Goal: Task Accomplishment & Management: Manage account settings

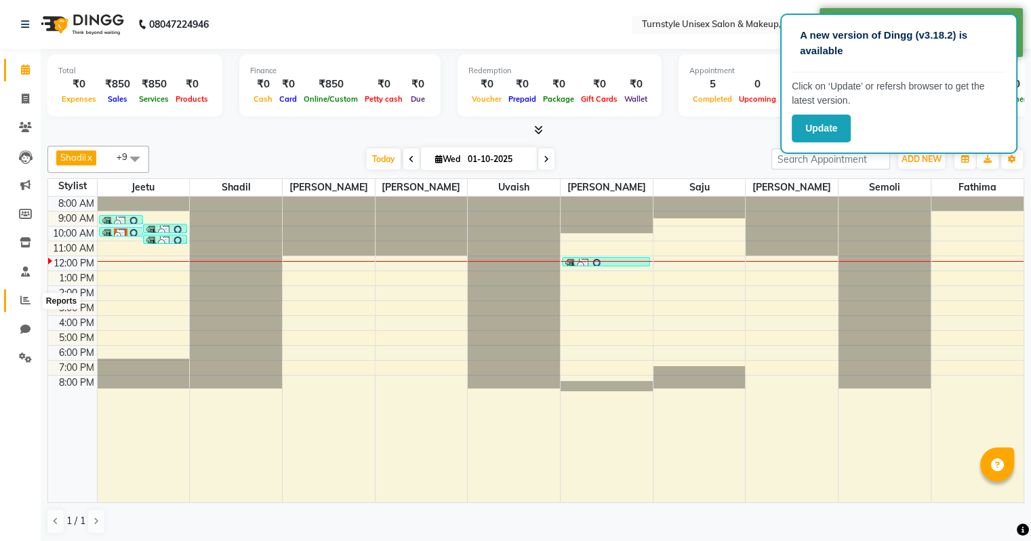
click at [28, 301] on icon at bounding box center [25, 300] width 10 height 10
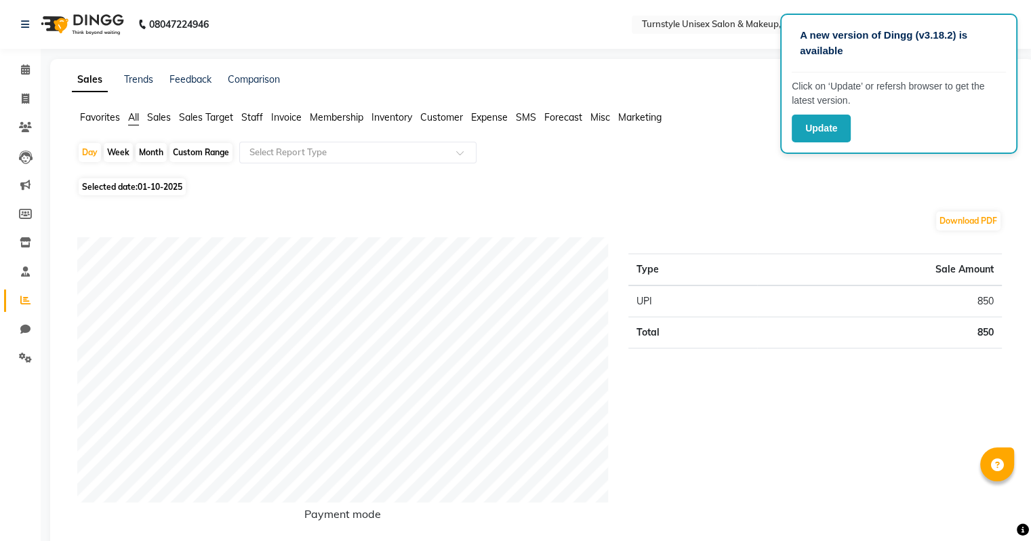
click at [832, 465] on div "Type Sale Amount UPI 850 Total 850" at bounding box center [815, 389] width 394 height 305
click at [828, 138] on button "Update" at bounding box center [820, 129] width 59 height 28
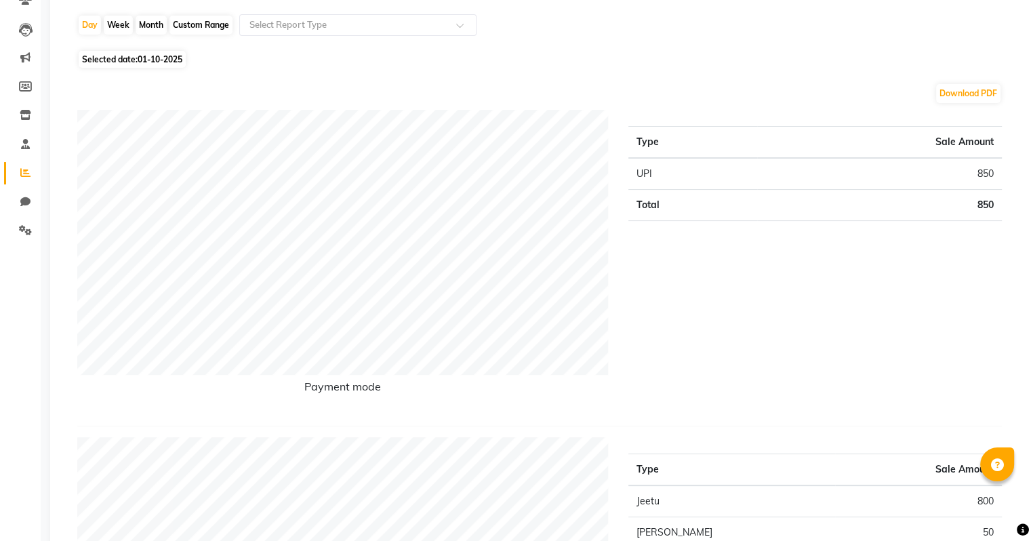
scroll to position [68, 0]
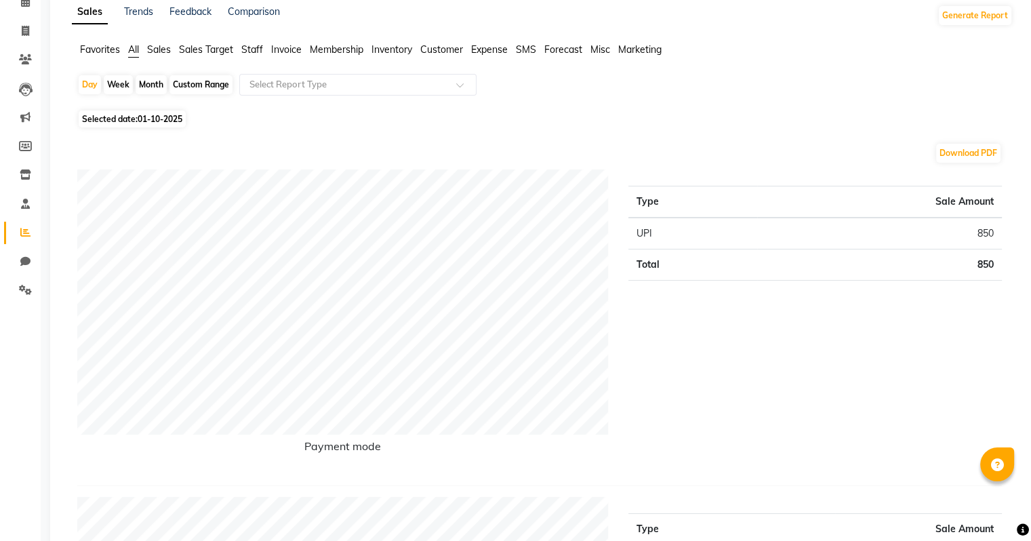
click at [163, 119] on span "01-10-2025" at bounding box center [160, 119] width 45 height 10
select select "10"
select select "2025"
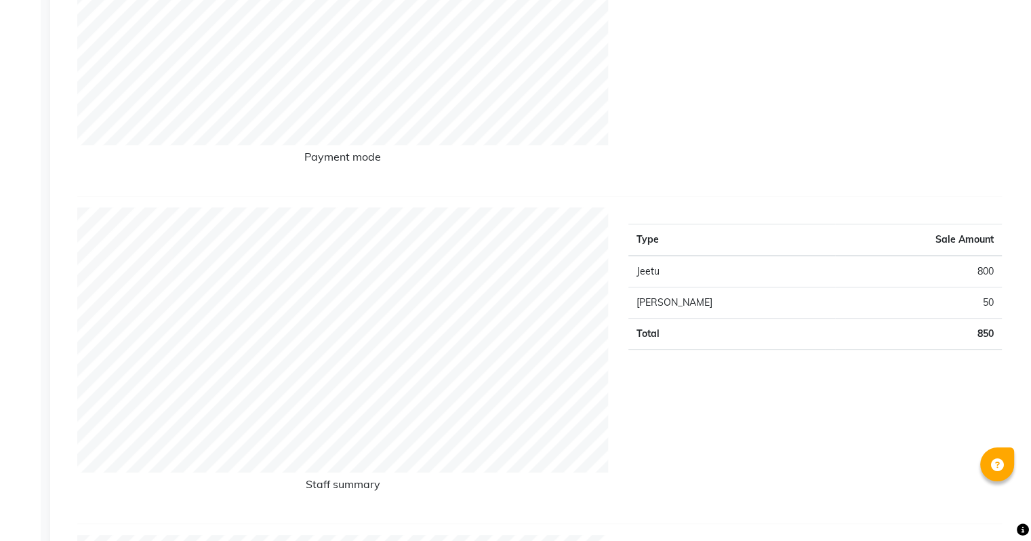
scroll to position [131, 0]
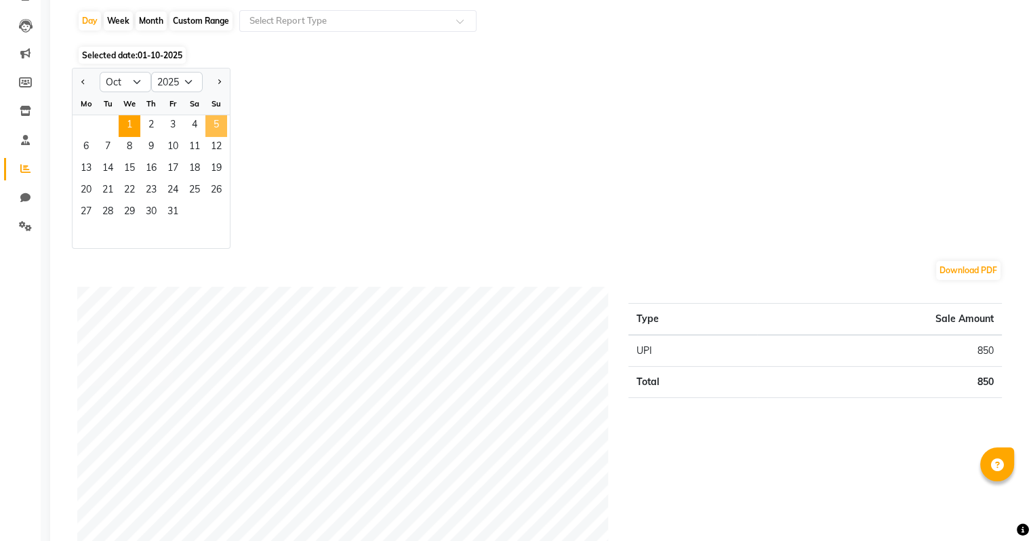
click at [222, 123] on span "5" at bounding box center [216, 126] width 22 height 22
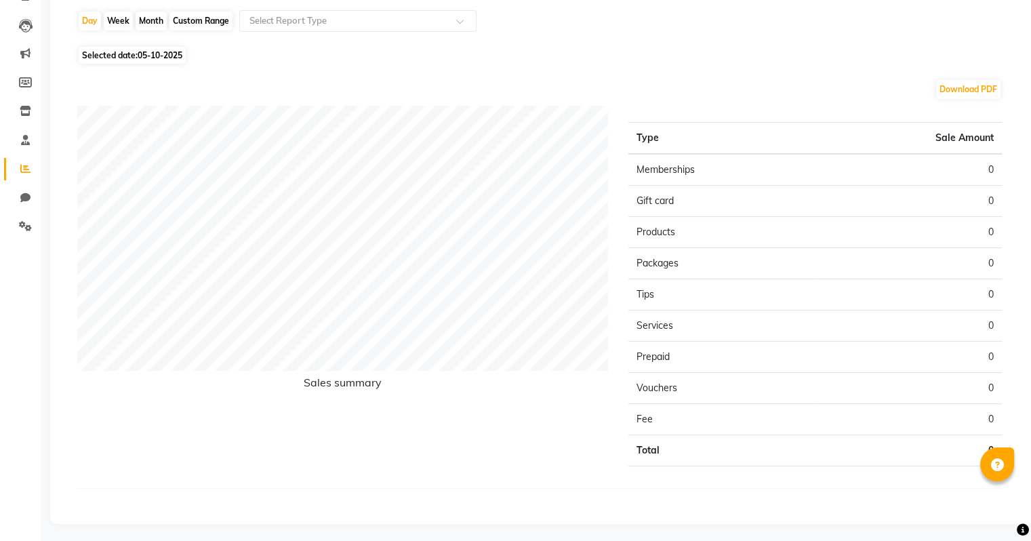
scroll to position [0, 0]
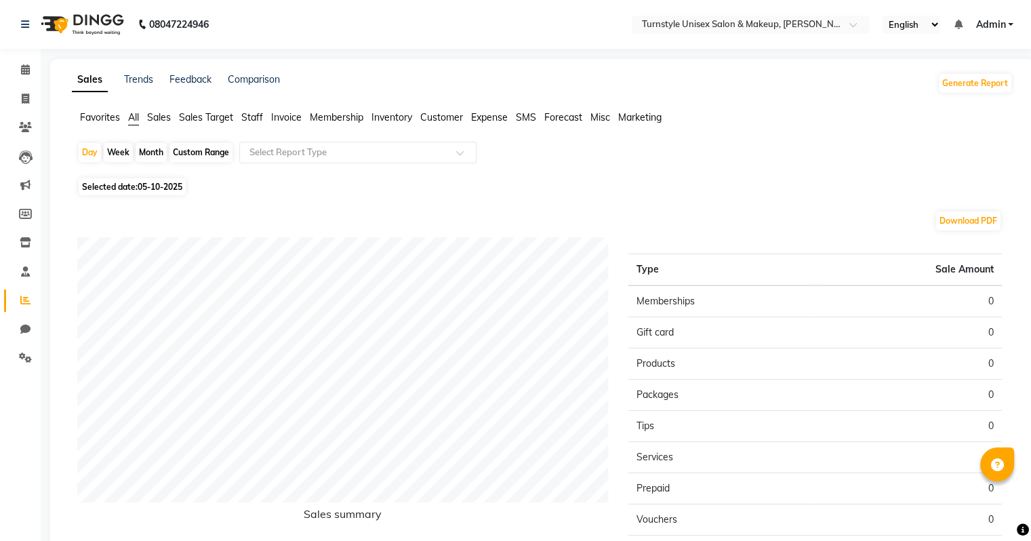
click at [147, 148] on div "Month" at bounding box center [151, 152] width 31 height 19
select select "10"
select select "2025"
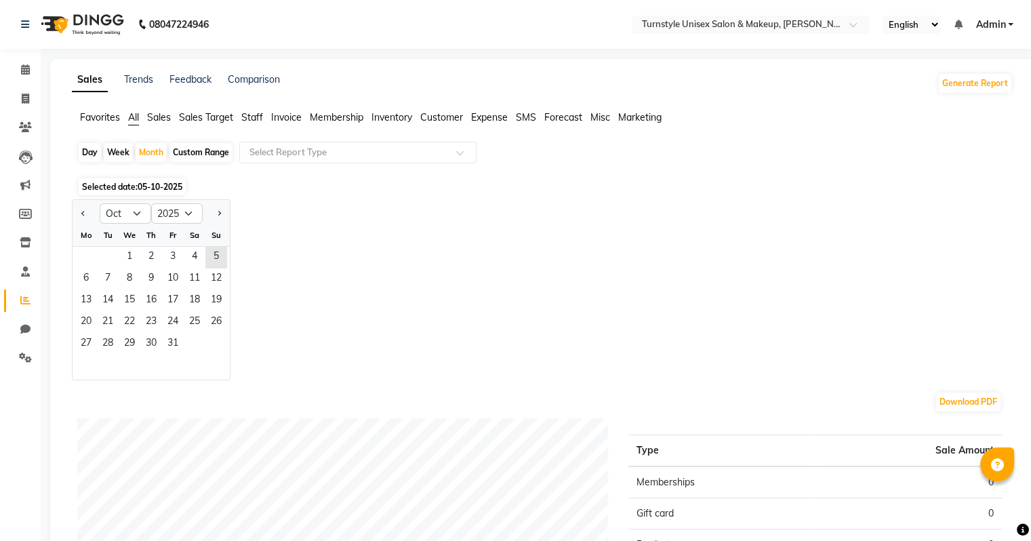
click at [120, 155] on div "Week" at bounding box center [118, 152] width 29 height 19
select select "10"
select select "2025"
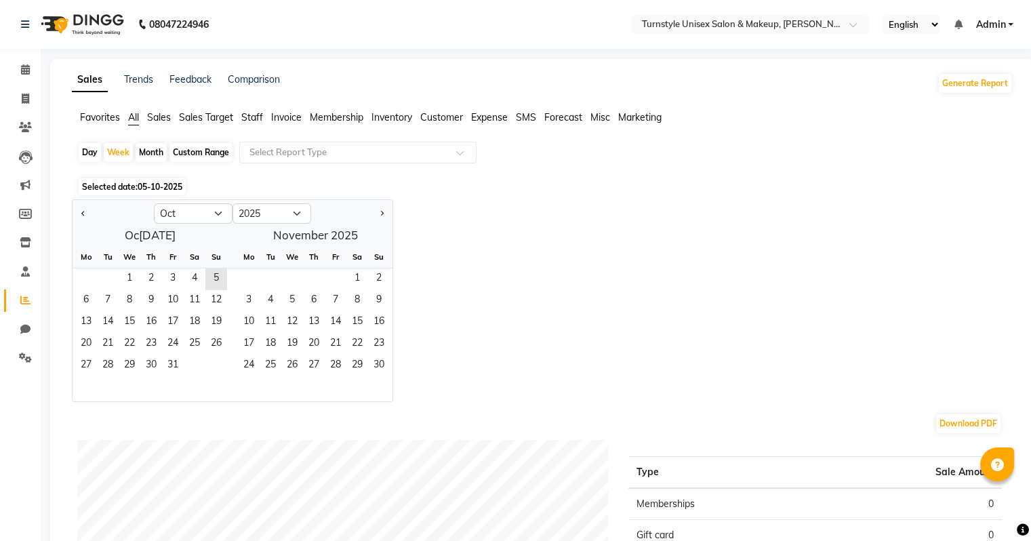
click at [89, 154] on div "Day" at bounding box center [90, 152] width 22 height 19
select select "10"
select select "2025"
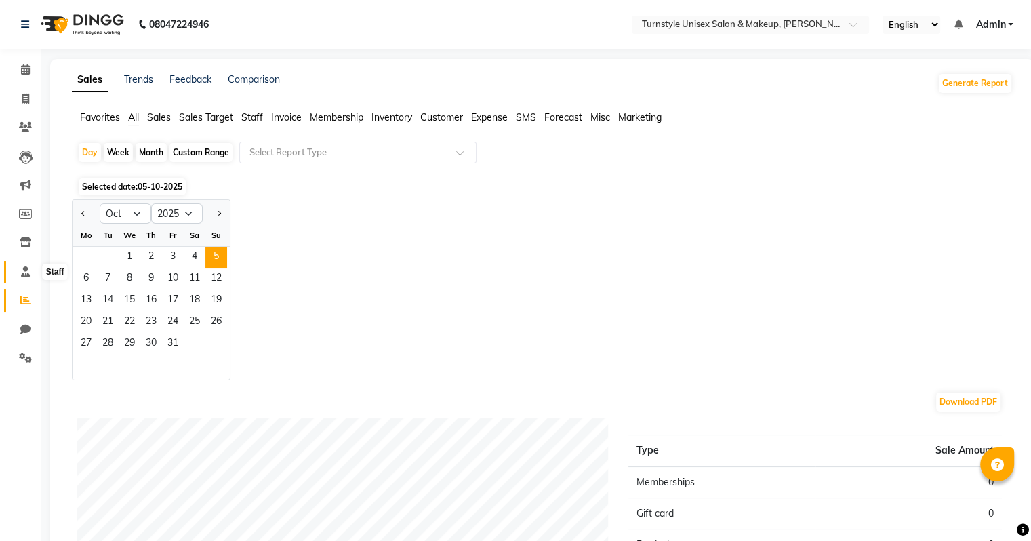
click at [19, 269] on span at bounding box center [26, 272] width 24 height 16
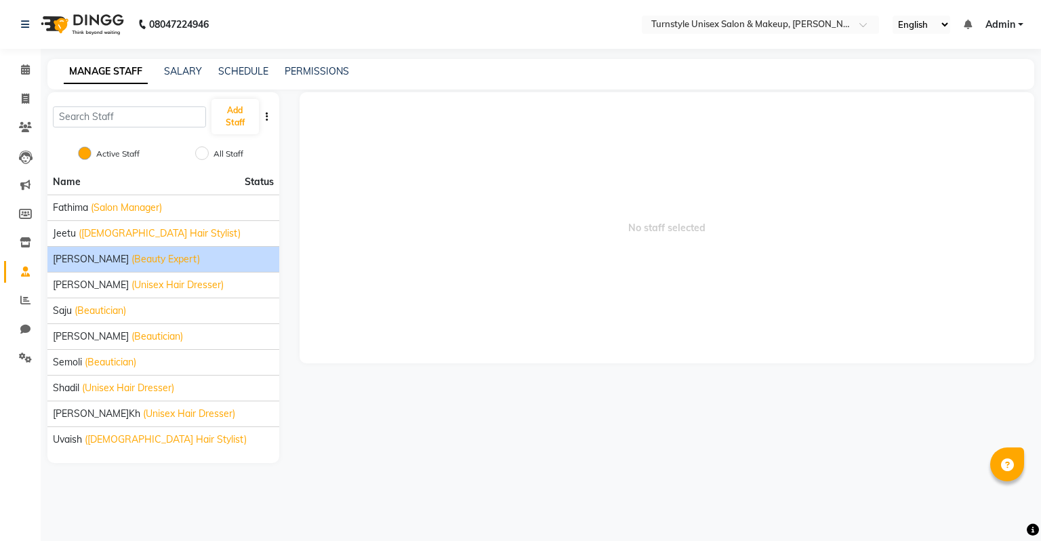
click at [131, 253] on span "(Beauty Expert)" at bounding box center [165, 259] width 68 height 14
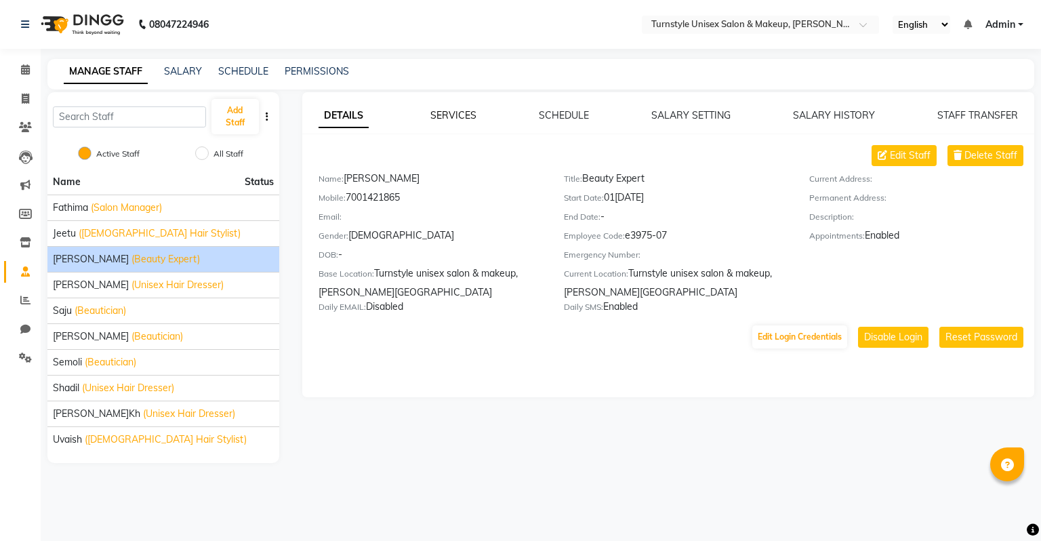
click at [449, 112] on link "SERVICES" at bounding box center [453, 115] width 46 height 12
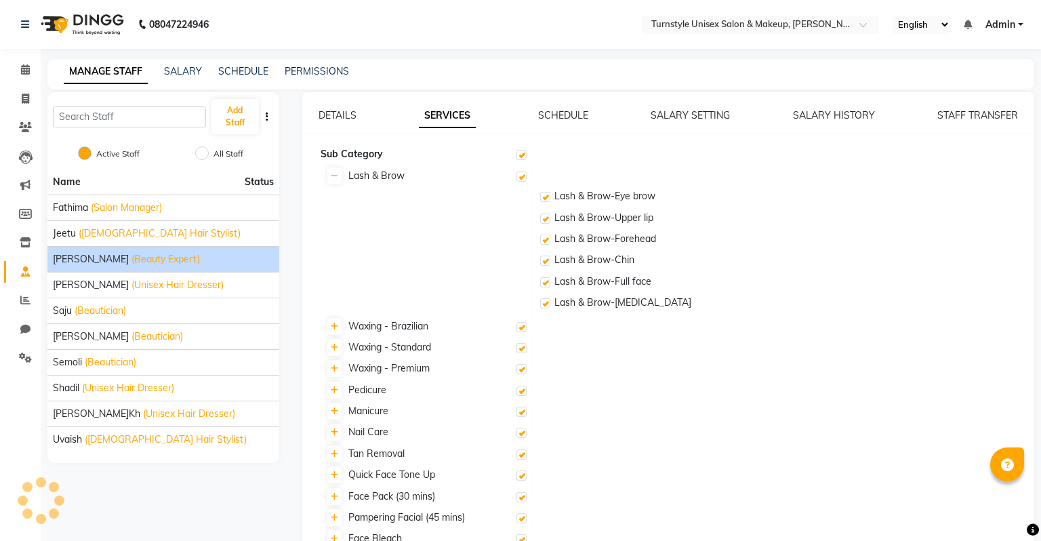
checkbox input "true"
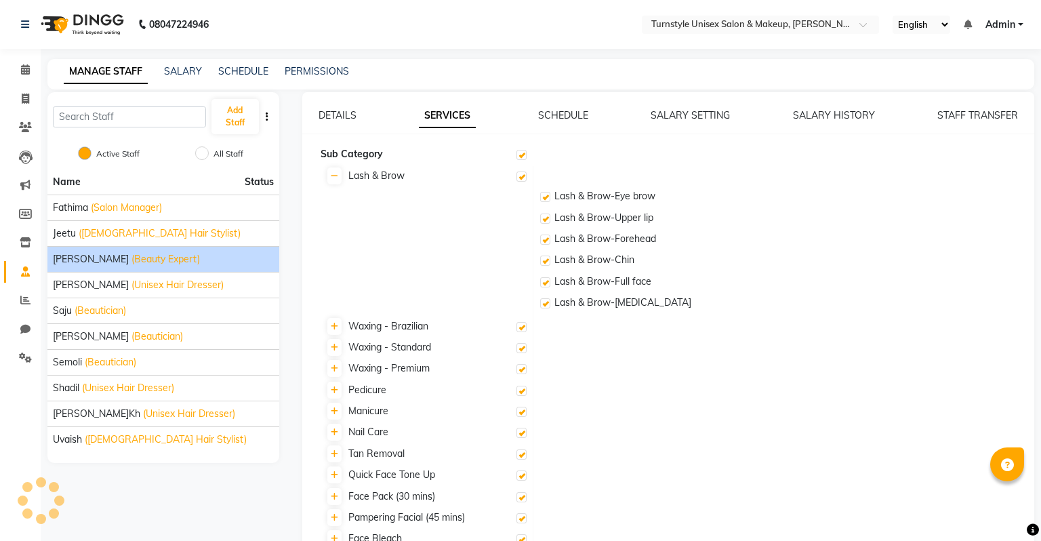
checkbox input "true"
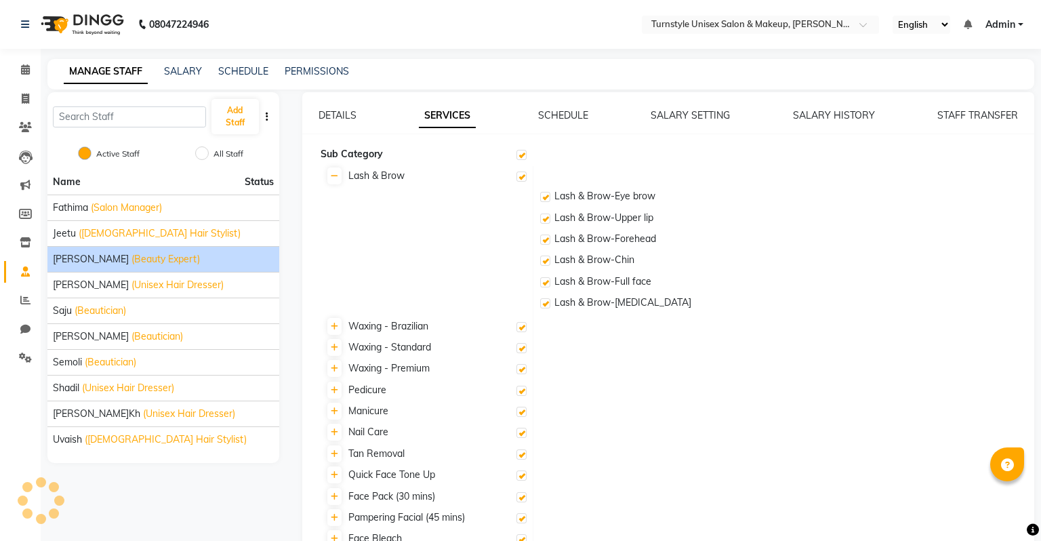
checkbox input "true"
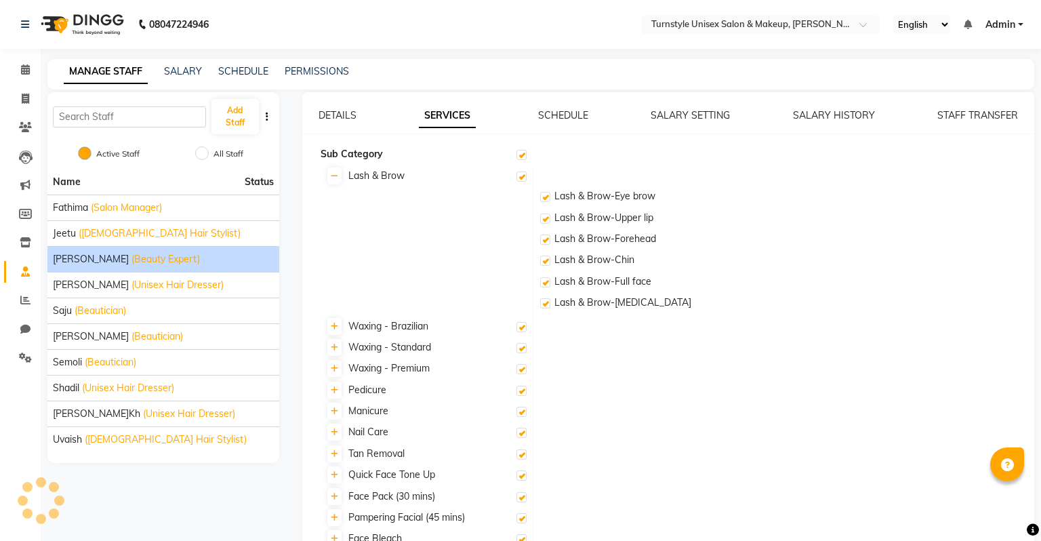
checkbox input "true"
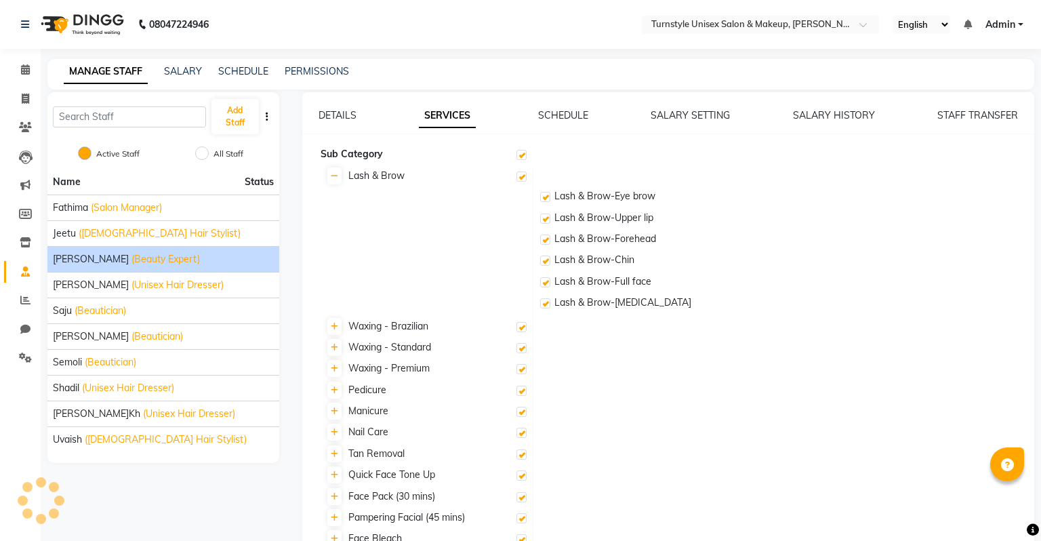
checkbox input "true"
click at [678, 110] on link "SALARY SETTING" at bounding box center [683, 115] width 79 height 12
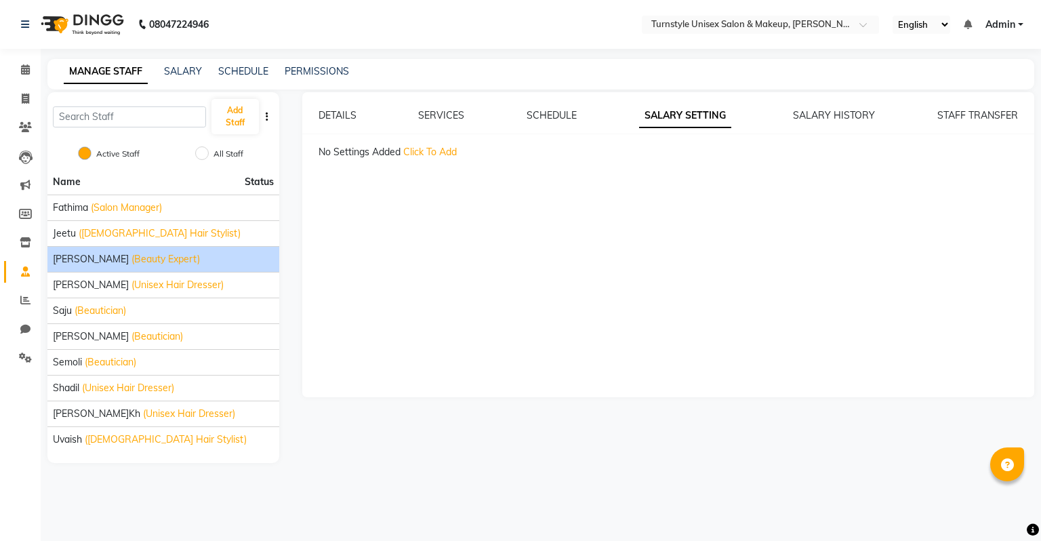
click at [446, 150] on span "Click To Add" at bounding box center [430, 152] width 54 height 12
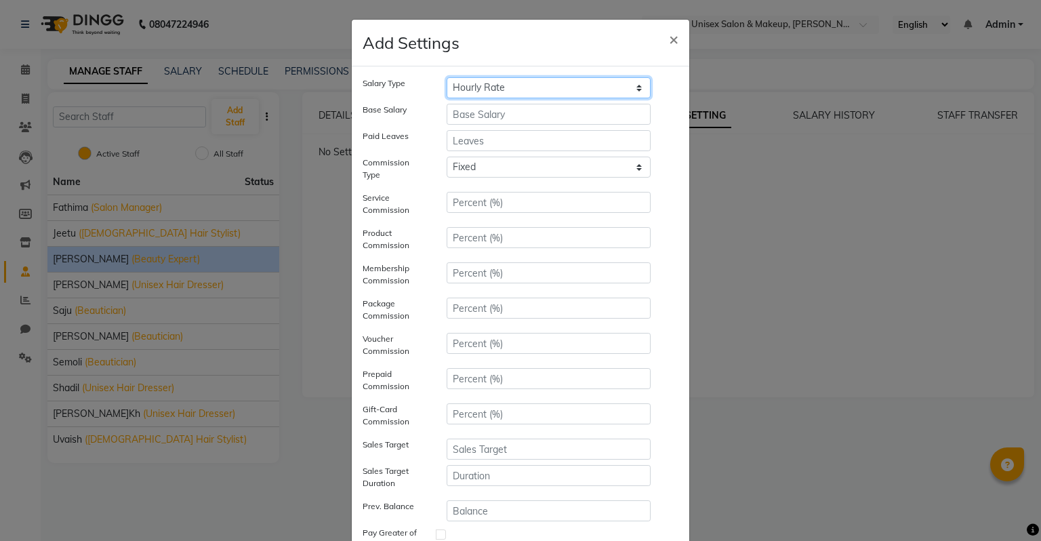
click at [485, 85] on select "Hourly Rate Bi-Weekly Twice Monthly Monthly Yearly" at bounding box center [548, 87] width 204 height 21
select select "monthly"
click at [446, 77] on select "Hourly Rate Bi-Weekly Twice Monthly Monthly Yearly" at bounding box center [548, 87] width 204 height 21
click at [484, 121] on input "number" at bounding box center [548, 114] width 204 height 21
type input "22000"
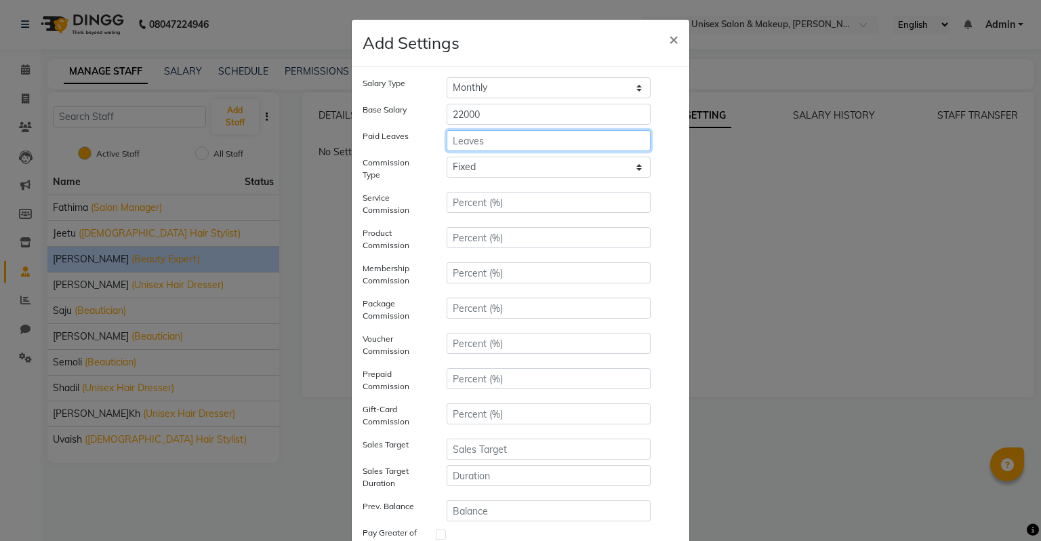
click at [489, 142] on input "number" at bounding box center [548, 140] width 204 height 21
click at [495, 167] on select "Fixed" at bounding box center [548, 167] width 204 height 21
click at [446, 157] on select "Fixed" at bounding box center [548, 167] width 204 height 21
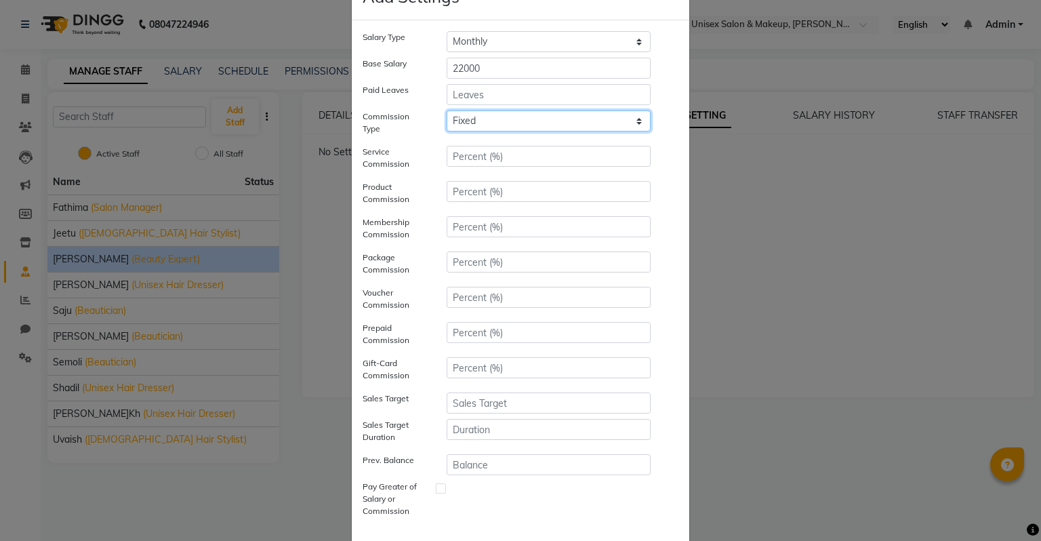
scroll to position [68, 0]
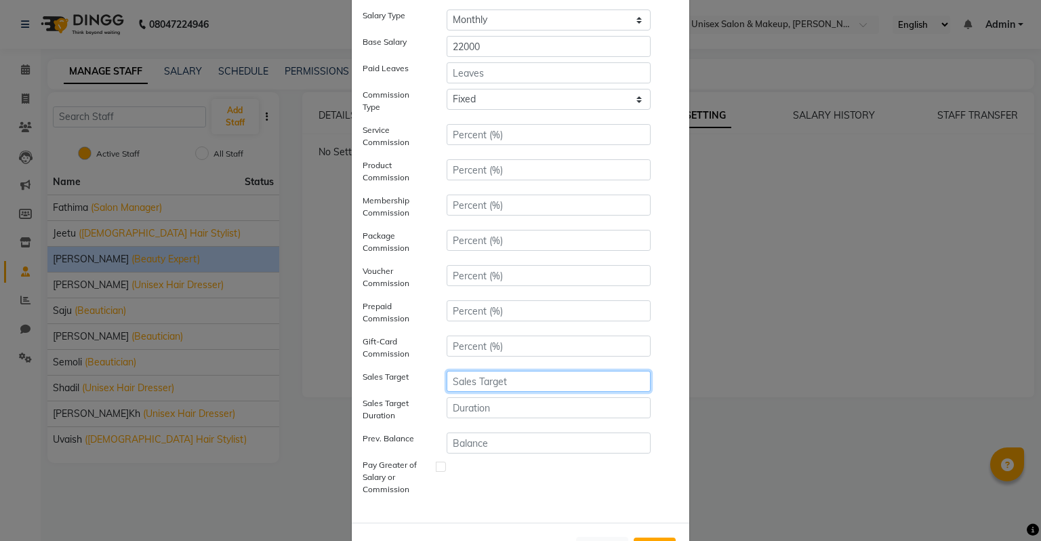
click at [496, 389] on input "number" at bounding box center [548, 381] width 204 height 21
type input "110000"
click at [499, 398] on input "number" at bounding box center [548, 407] width 204 height 21
click at [452, 381] on input "110000" at bounding box center [548, 381] width 204 height 21
click at [466, 378] on input "110000" at bounding box center [548, 381] width 204 height 21
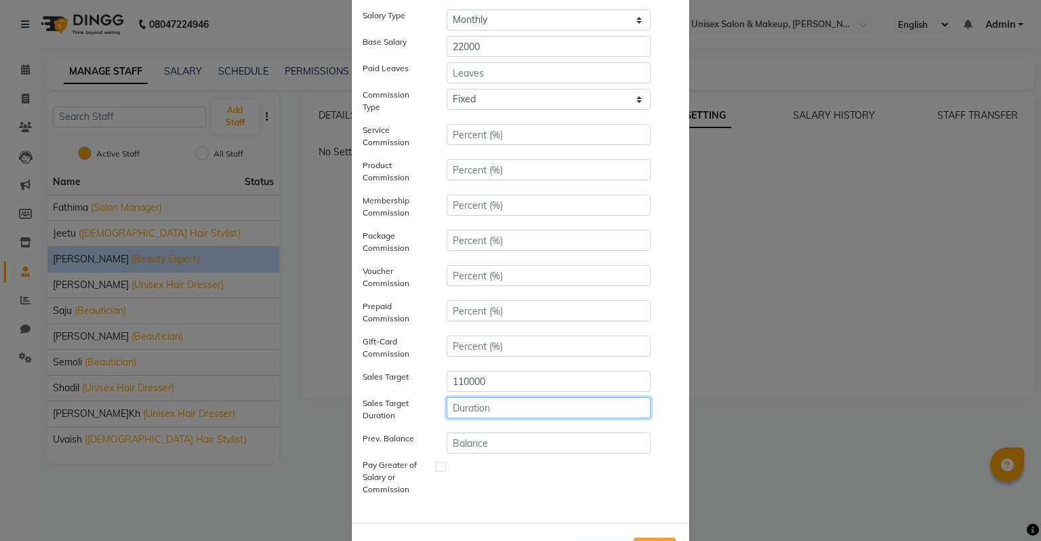
click at [474, 412] on input "number" at bounding box center [548, 407] width 204 height 21
type input "30"
click at [472, 444] on input "number" at bounding box center [548, 442] width 204 height 21
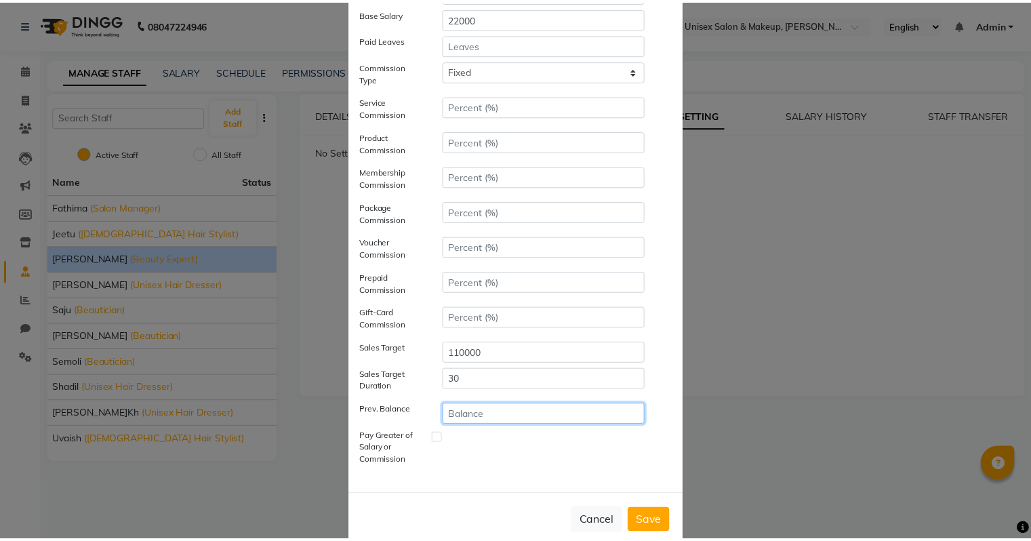
scroll to position [121, 0]
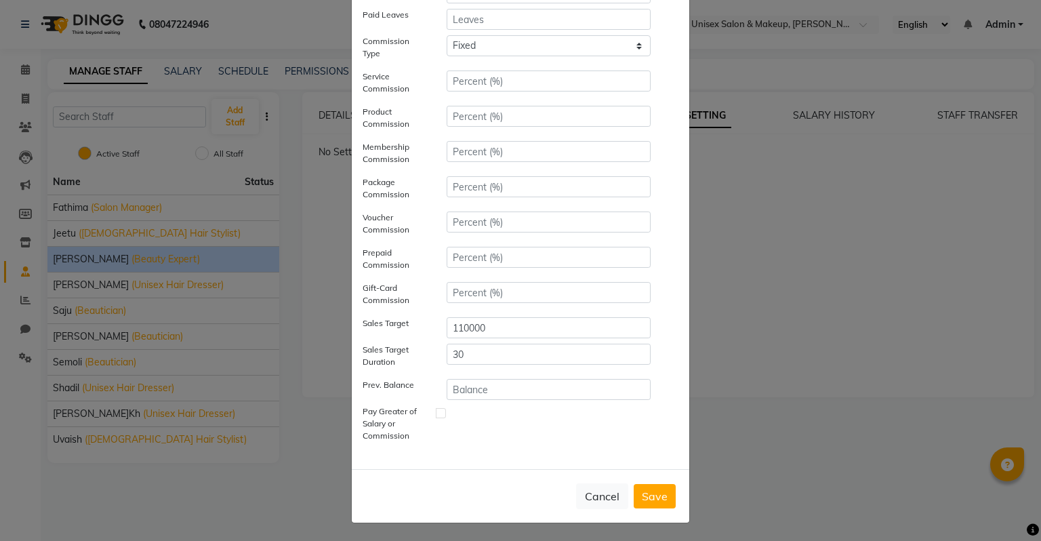
click at [644, 492] on button "Save" at bounding box center [654, 496] width 42 height 24
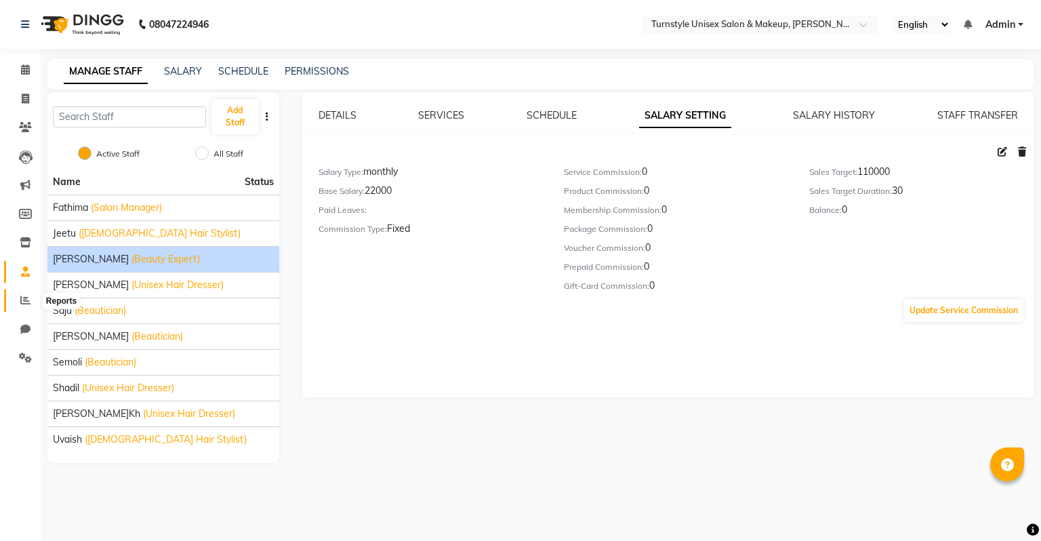
click at [28, 299] on icon at bounding box center [25, 300] width 10 height 10
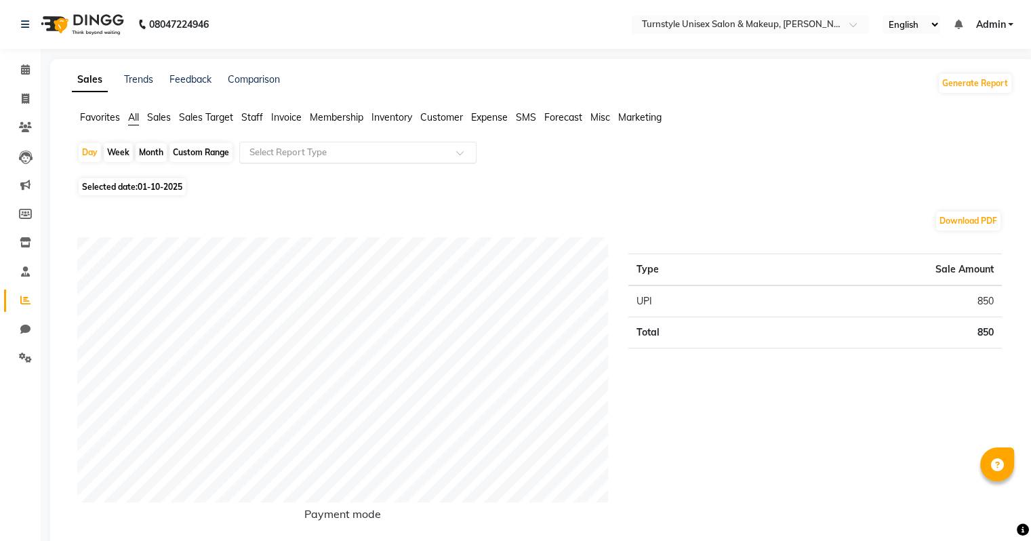
click at [273, 152] on input "text" at bounding box center [344, 153] width 195 height 14
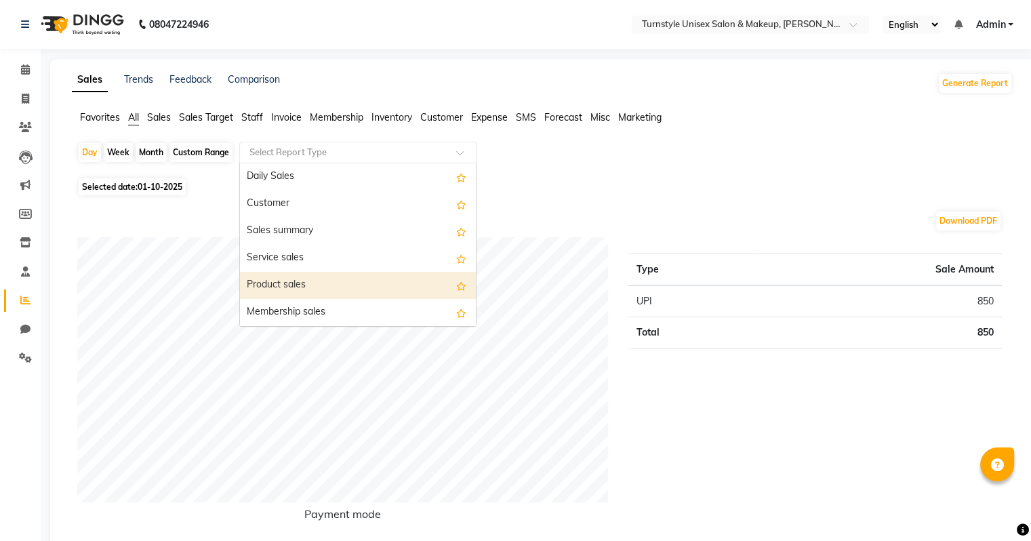
scroll to position [68, 0]
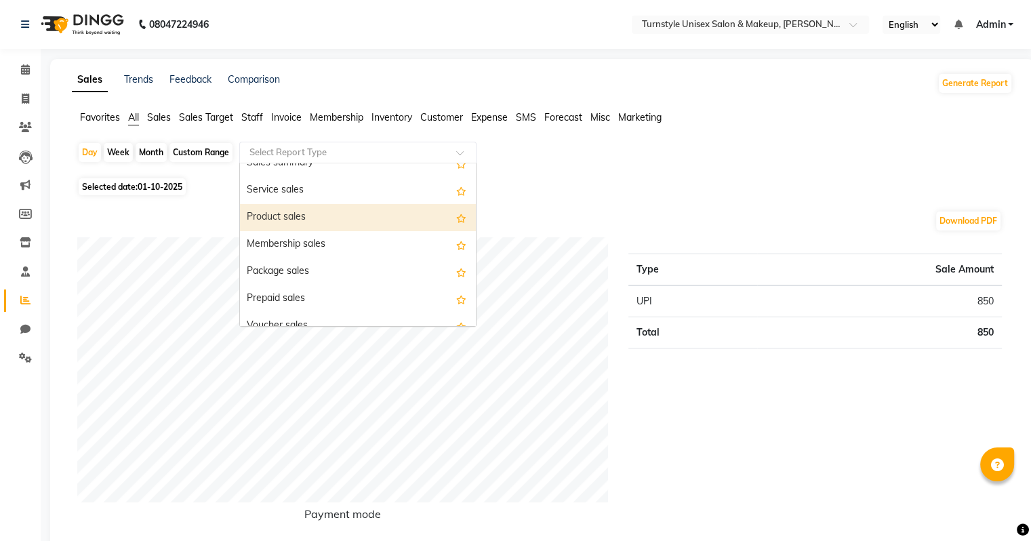
click at [251, 118] on span "Staff" at bounding box center [252, 117] width 22 height 12
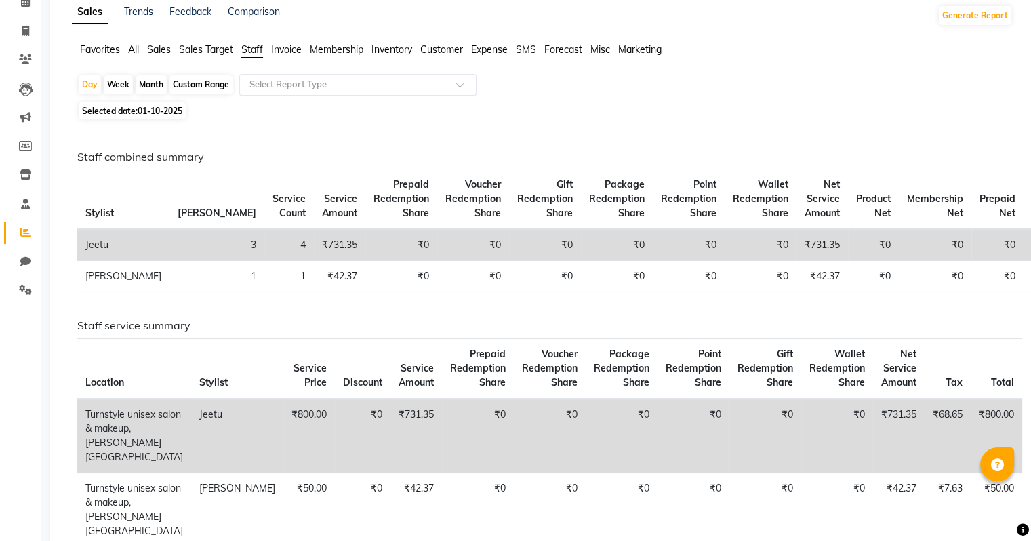
click at [360, 80] on input "text" at bounding box center [344, 85] width 195 height 14
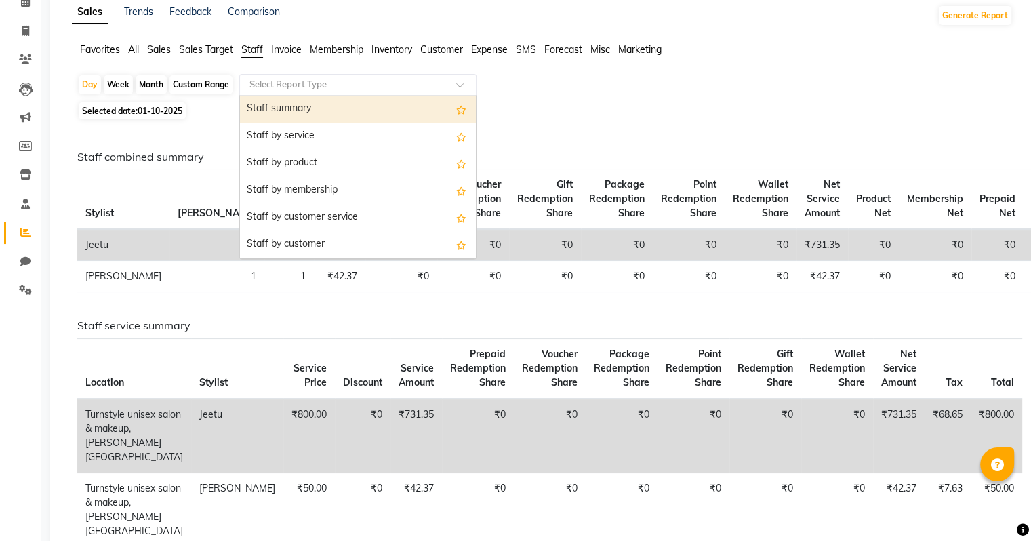
click at [346, 116] on div "Staff summary" at bounding box center [358, 109] width 236 height 27
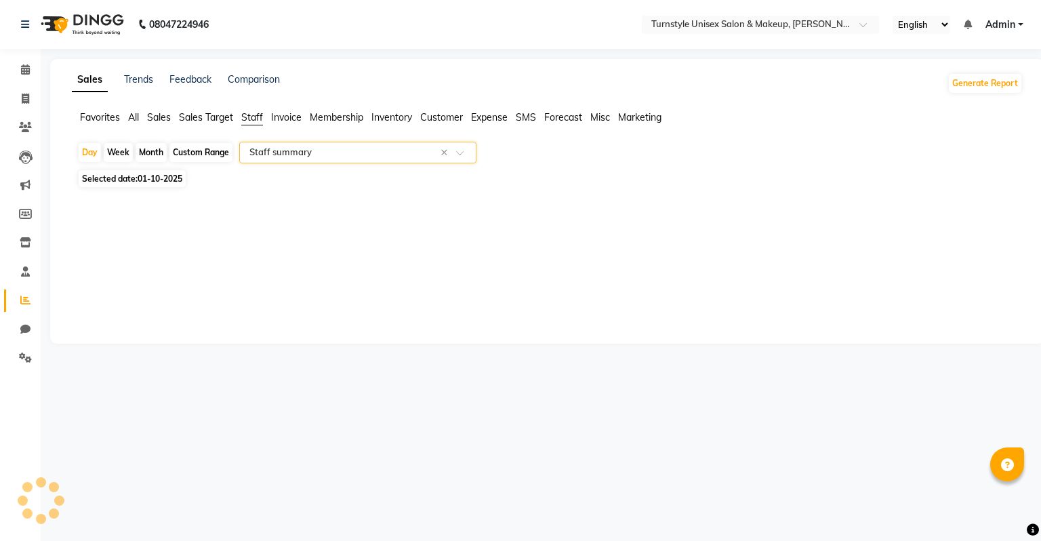
select select "full_report"
select select "csv"
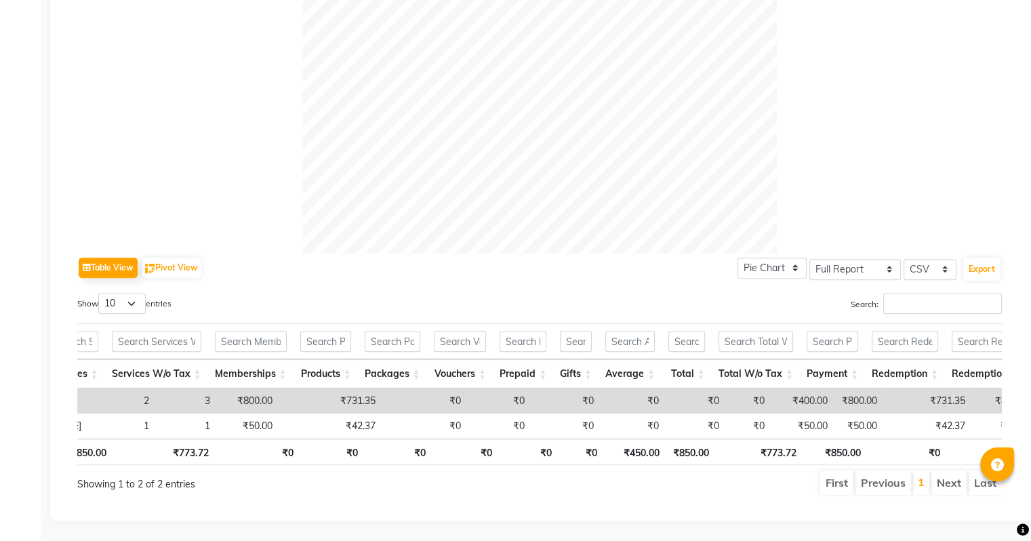
scroll to position [0, 499]
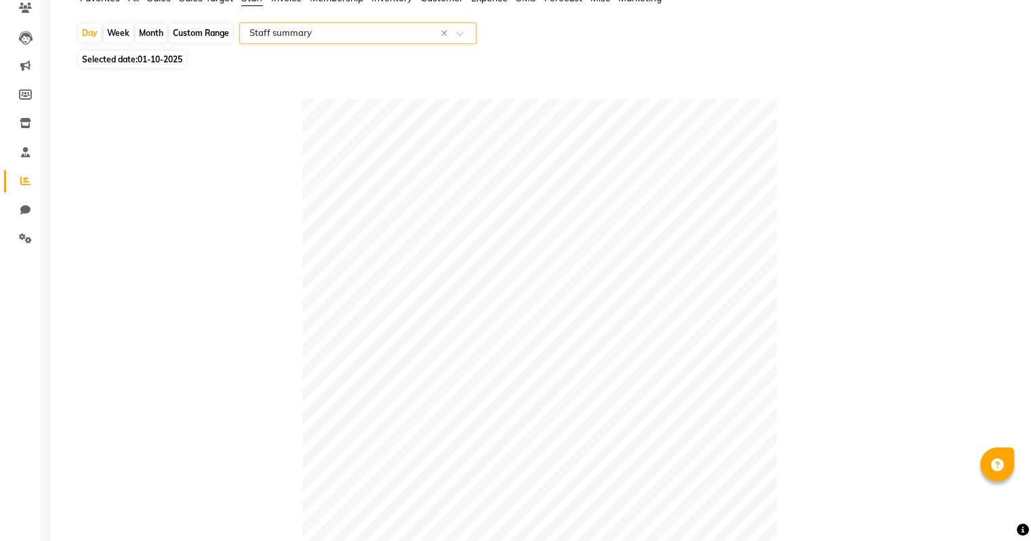
click at [266, 37] on input "text" at bounding box center [344, 33] width 195 height 14
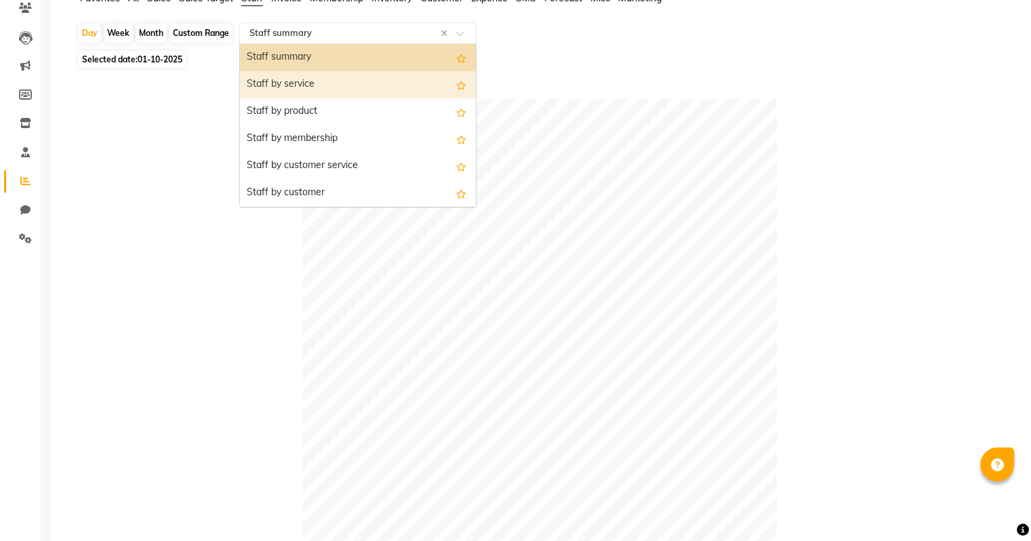
click at [280, 79] on div "Staff by service" at bounding box center [358, 84] width 236 height 27
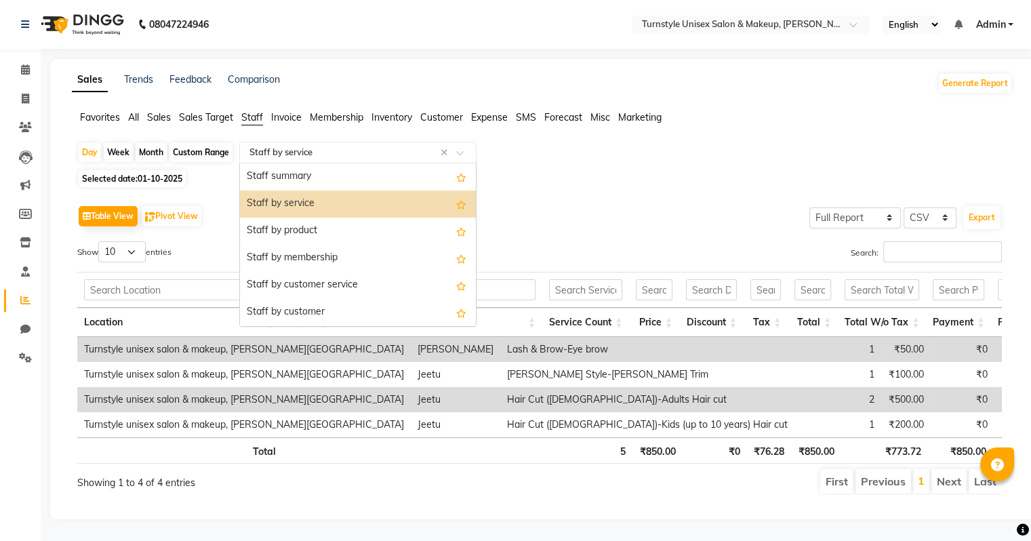
click at [340, 146] on input "text" at bounding box center [344, 153] width 195 height 14
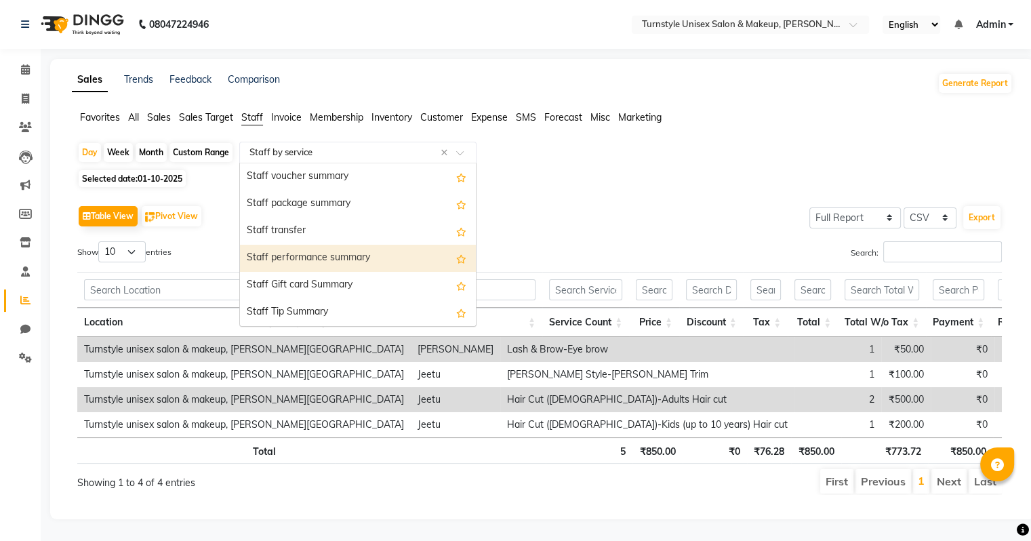
click at [356, 246] on div "Staff performance summary" at bounding box center [358, 258] width 236 height 27
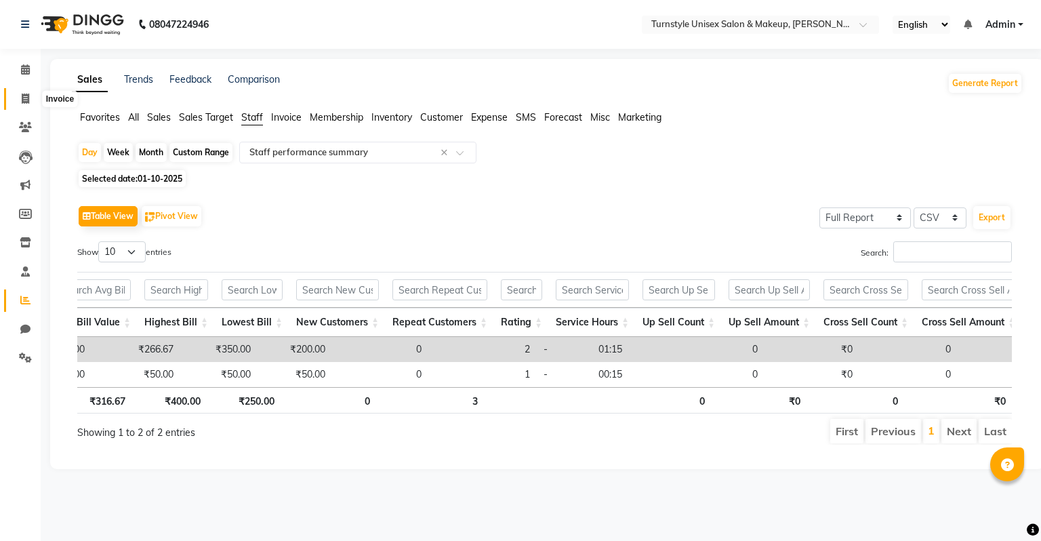
click at [24, 99] on icon at bounding box center [25, 98] width 7 height 10
select select "service"
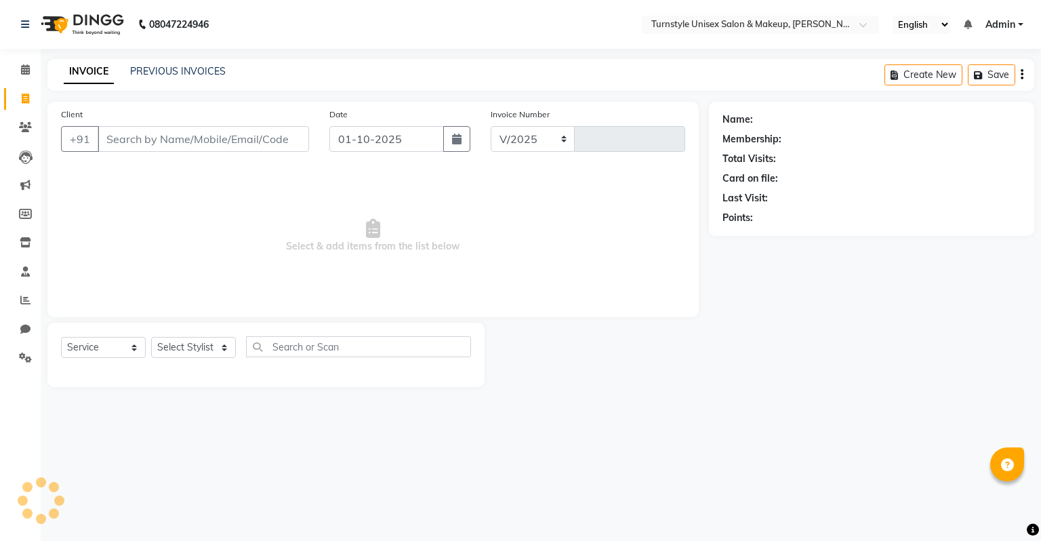
select select "9091"
type input "0007"
click at [192, 354] on select "Select Stylist" at bounding box center [193, 347] width 85 height 21
click at [209, 349] on select "Select Stylist" at bounding box center [193, 347] width 85 height 21
click at [222, 346] on select "Select Stylist" at bounding box center [193, 347] width 85 height 21
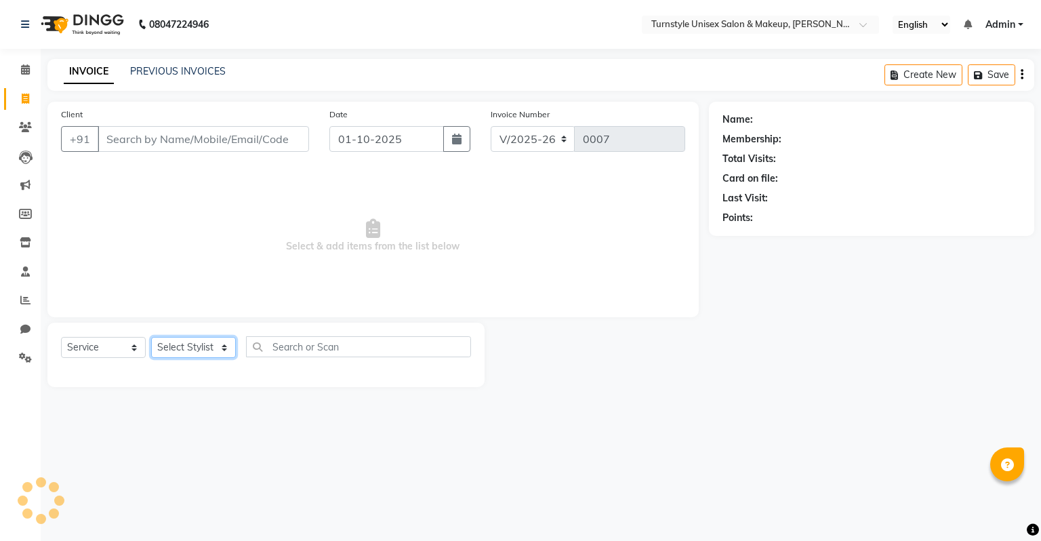
click at [222, 346] on select "Select Styl[PERSON_NAME]e[PERSON_NAME]lita [PERSON_NAME][PERSON_NAME]ru[PERSON_…" at bounding box center [193, 347] width 85 height 21
click at [202, 351] on select "Select Styl[PERSON_NAME]e[PERSON_NAME]lita [PERSON_NAME][PERSON_NAME]ru[PERSON_…" at bounding box center [193, 347] width 85 height 21
select select "93348"
click at [151, 337] on select "Select Styl[PERSON_NAME]e[PERSON_NAME]lita [PERSON_NAME][PERSON_NAME]ru[PERSON_…" at bounding box center [193, 347] width 85 height 21
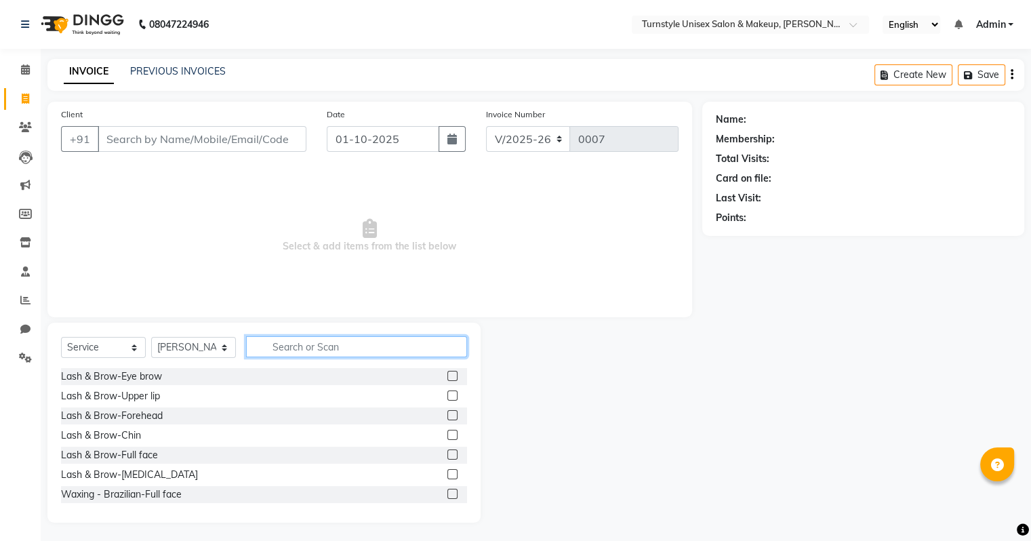
click at [279, 339] on input "text" at bounding box center [356, 346] width 221 height 21
type input "half"
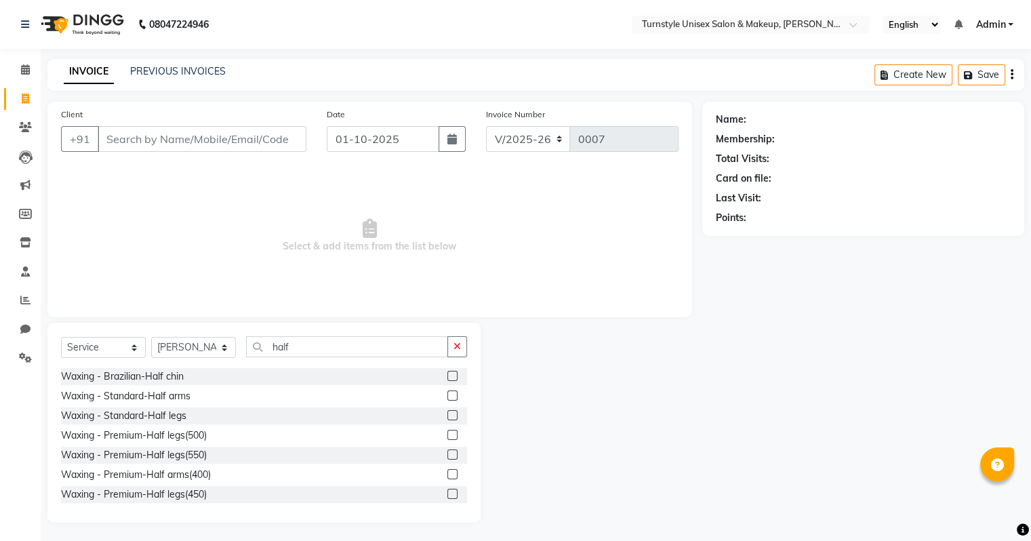
click at [447, 410] on label at bounding box center [452, 415] width 10 height 10
click at [447, 411] on input "checkbox" at bounding box center [451, 415] width 9 height 9
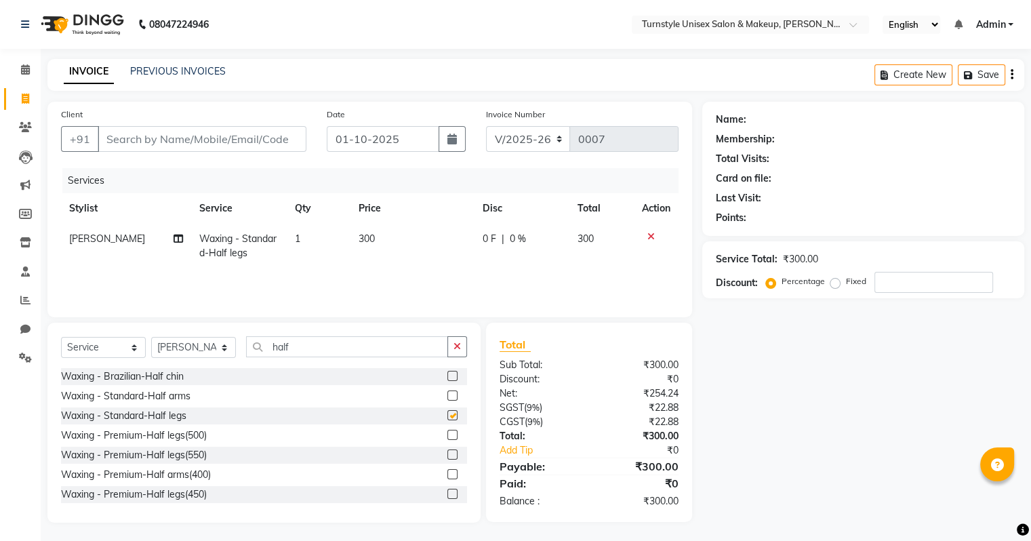
checkbox input "false"
click at [447, 492] on label at bounding box center [452, 493] width 10 height 10
click at [447, 492] on input "checkbox" at bounding box center [451, 494] width 9 height 9
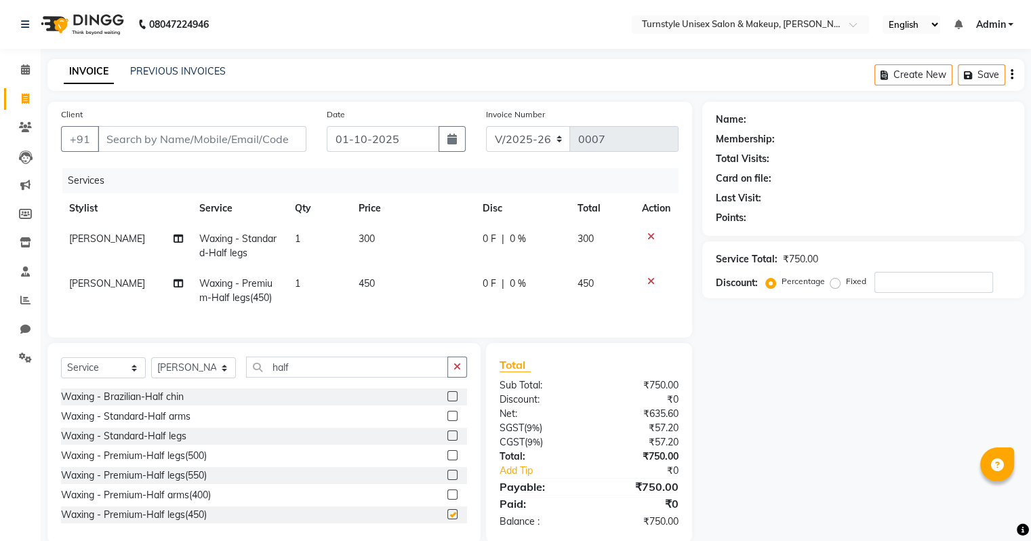
checkbox input "false"
click at [647, 234] on icon at bounding box center [650, 236] width 7 height 9
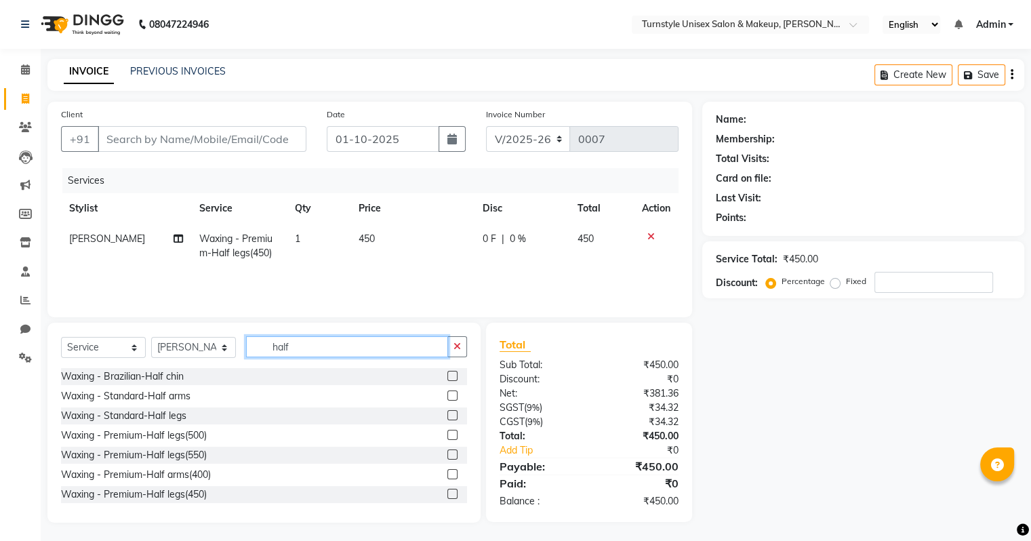
drag, startPoint x: 314, startPoint y: 354, endPoint x: 308, endPoint y: 344, distance: 11.9
click at [312, 354] on input "half" at bounding box center [347, 346] width 202 height 21
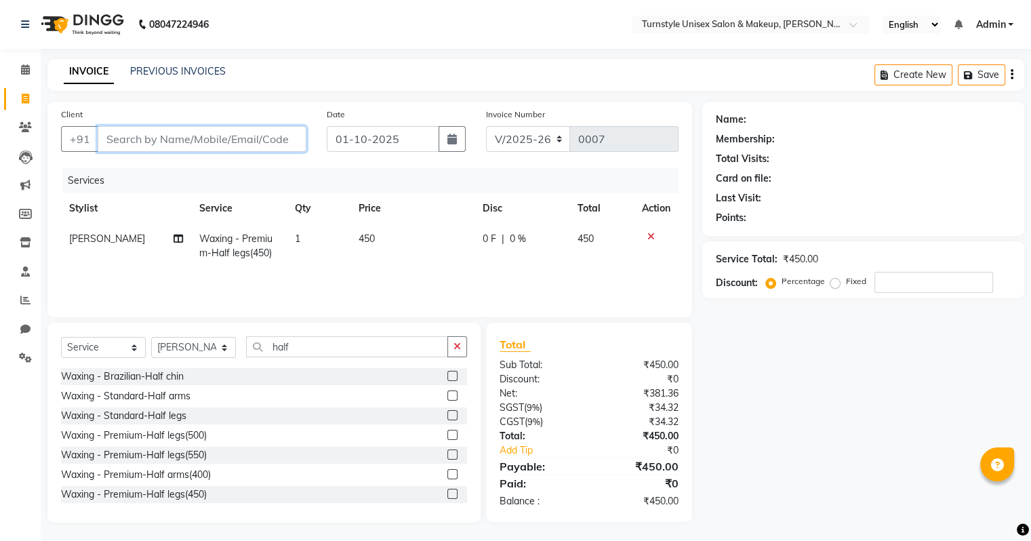
click at [244, 139] on input "Client" at bounding box center [202, 139] width 209 height 26
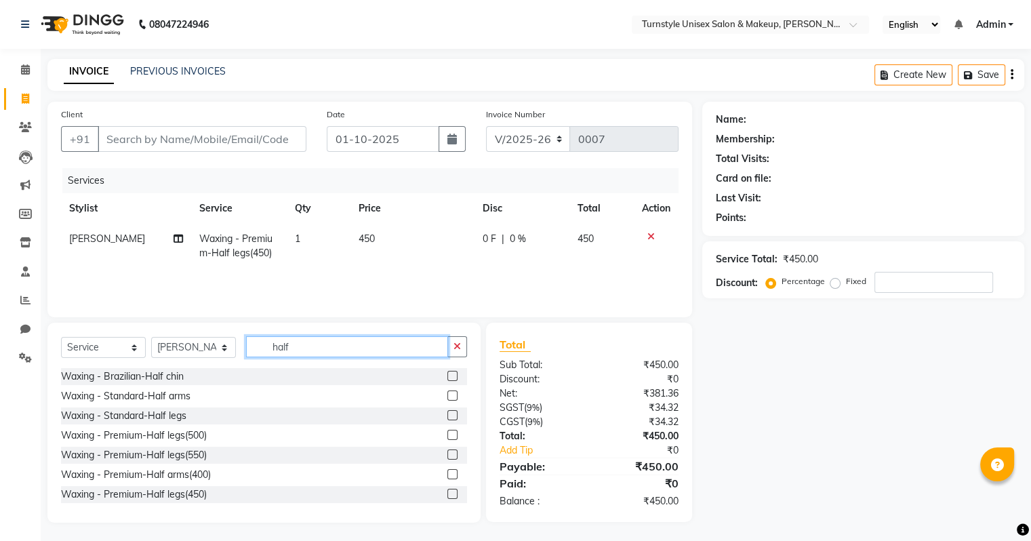
click at [312, 352] on input "half" at bounding box center [347, 346] width 202 height 21
type input "h"
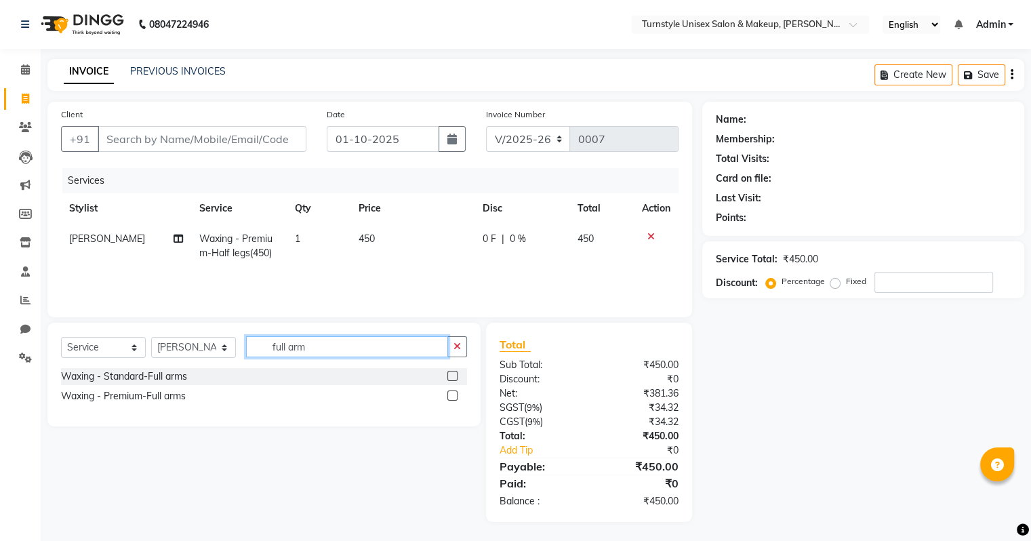
type input "full arm"
click at [447, 400] on label at bounding box center [452, 395] width 10 height 10
click at [447, 400] on input "checkbox" at bounding box center [451, 396] width 9 height 9
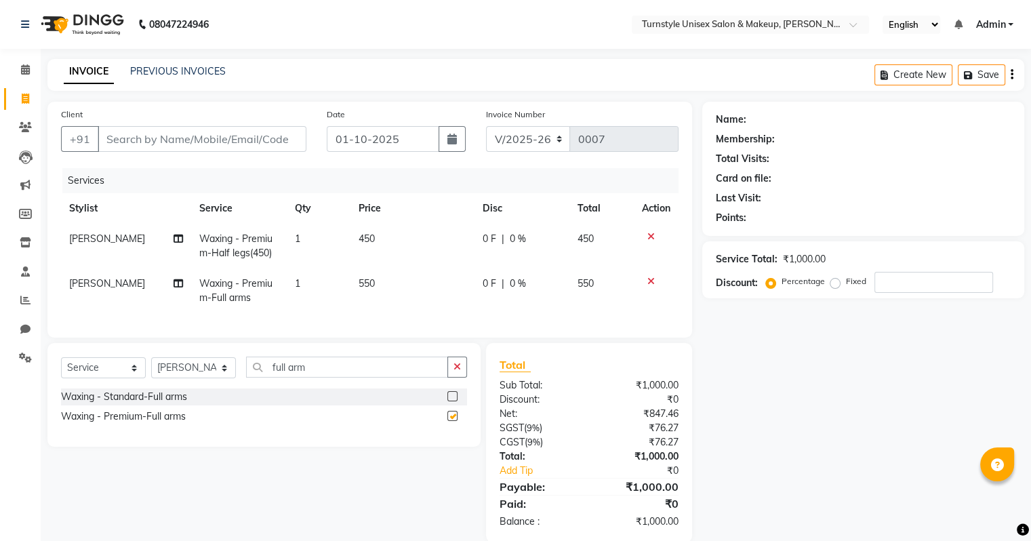
checkbox input "false"
click at [374, 377] on input "full arm" at bounding box center [347, 366] width 202 height 21
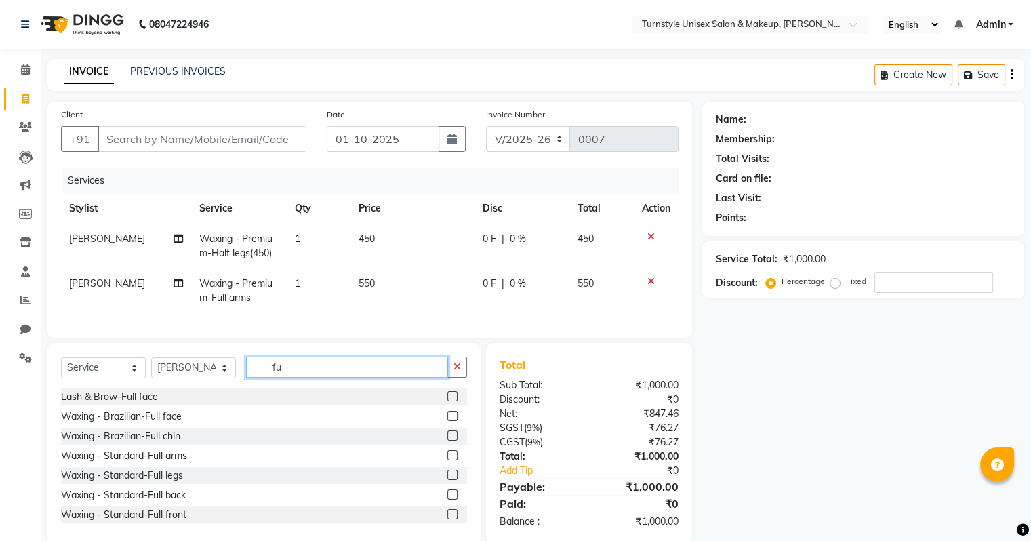
type input "f"
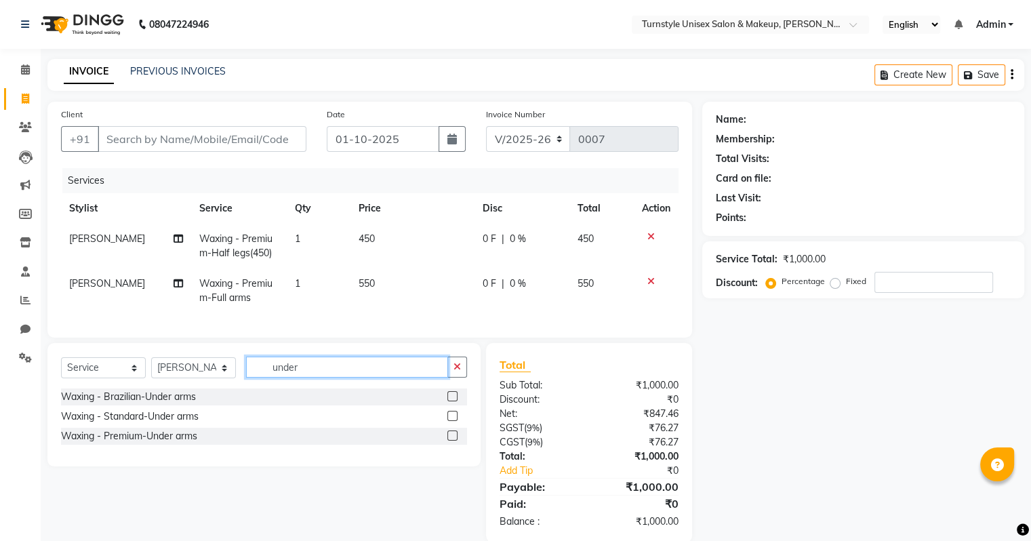
type input "under"
click at [452, 401] on label at bounding box center [452, 396] width 10 height 10
click at [452, 401] on input "checkbox" at bounding box center [451, 396] width 9 height 9
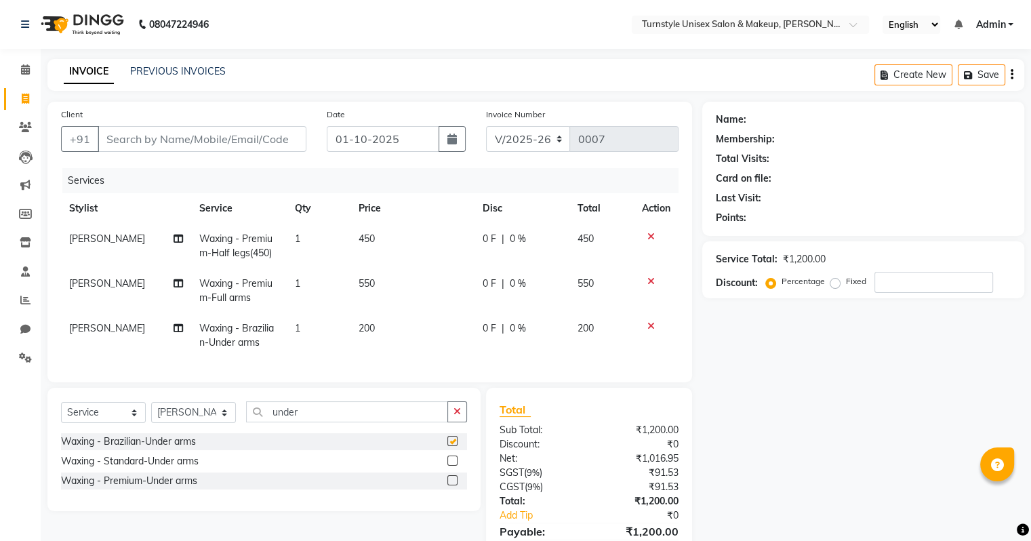
checkbox input "false"
click at [453, 485] on label at bounding box center [452, 480] width 10 height 10
click at [453, 485] on input "checkbox" at bounding box center [451, 480] width 9 height 9
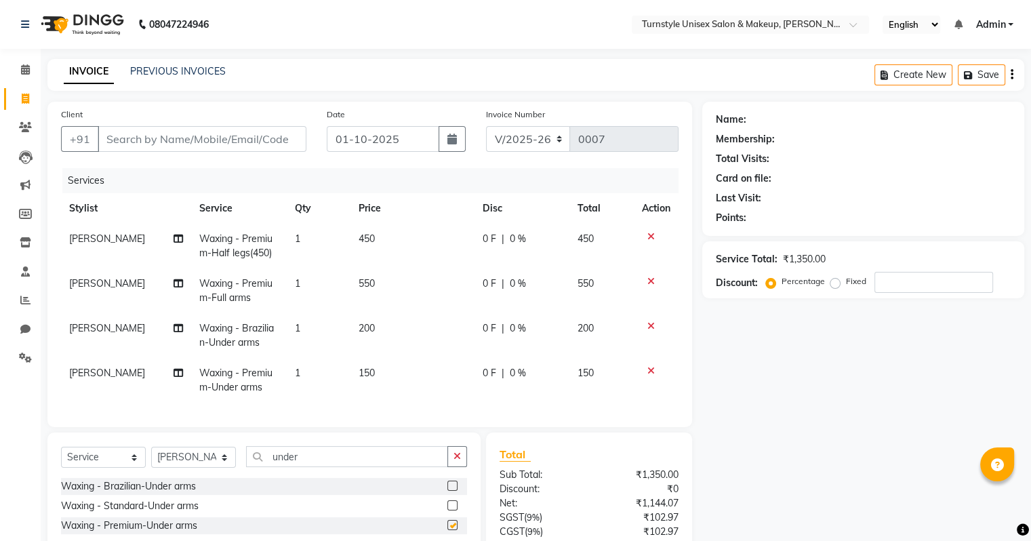
checkbox input "false"
click at [647, 329] on icon at bounding box center [650, 325] width 7 height 9
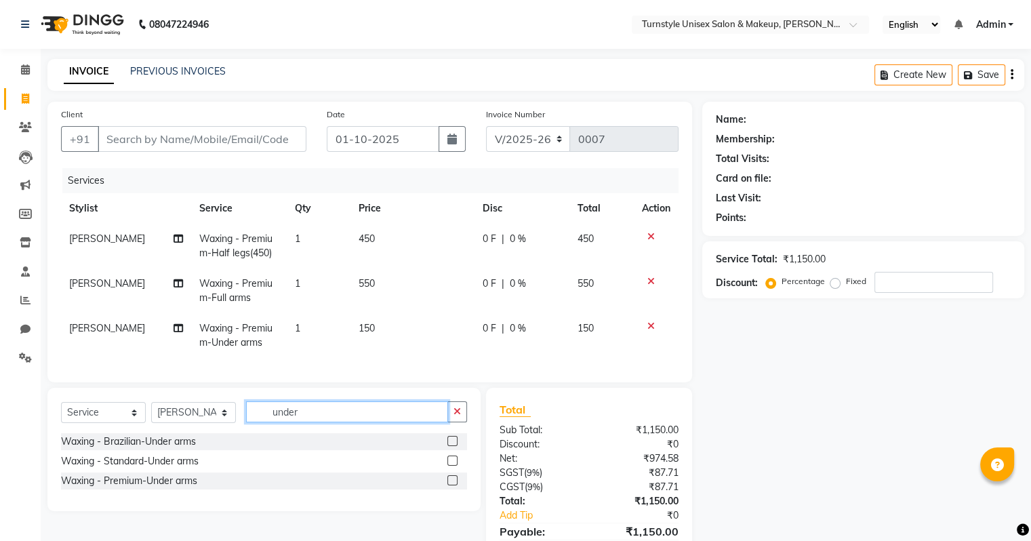
click at [356, 422] on input "under" at bounding box center [347, 411] width 202 height 21
type input "u"
type input "full arms"
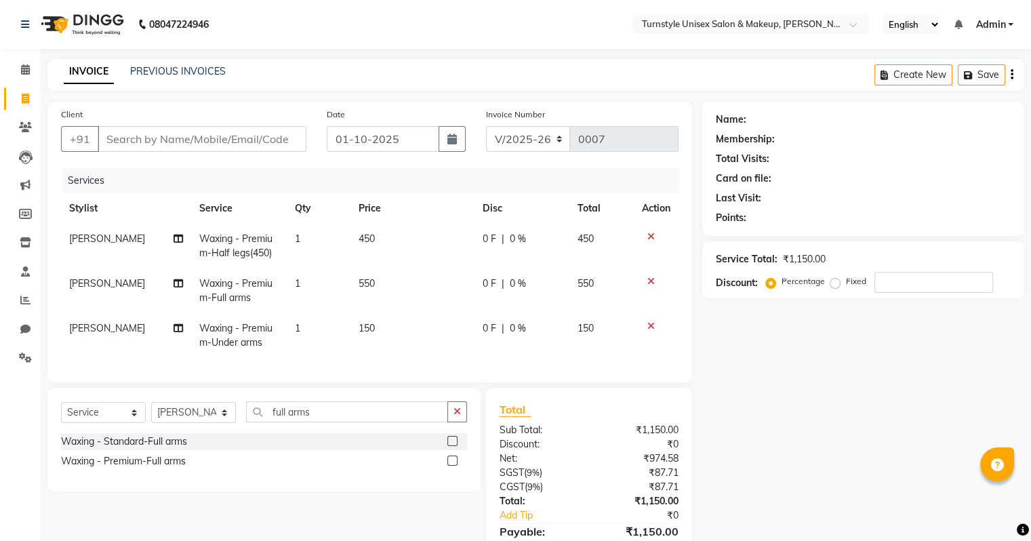
click at [455, 446] on label at bounding box center [452, 441] width 10 height 10
click at [455, 446] on input "checkbox" at bounding box center [451, 441] width 9 height 9
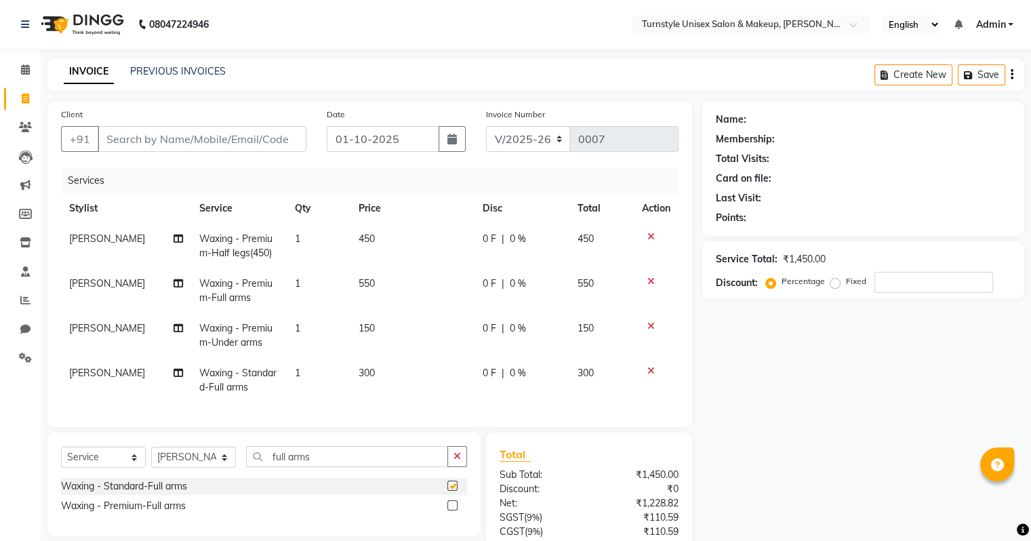
checkbox input "false"
click at [648, 374] on icon at bounding box center [650, 370] width 7 height 9
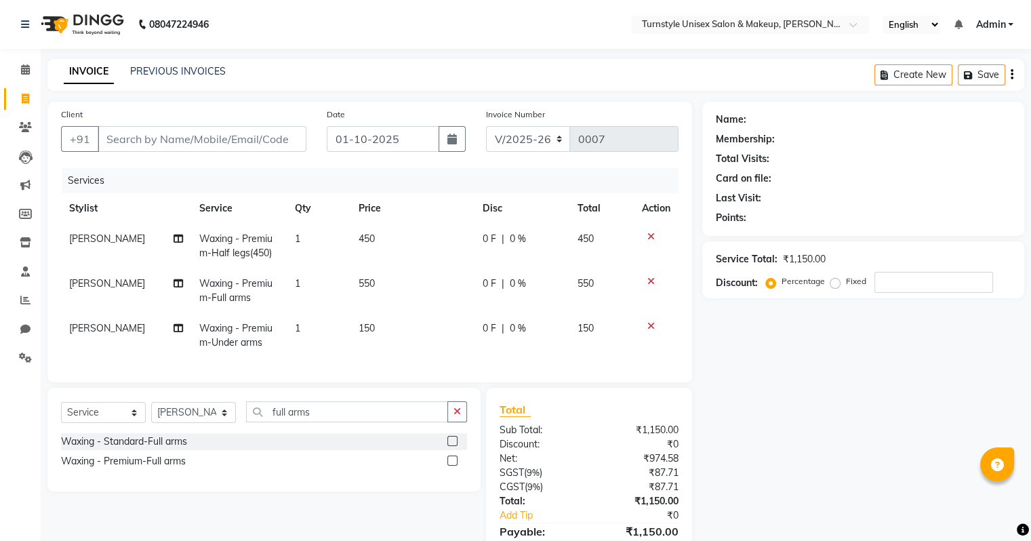
click at [358, 289] on span "550" at bounding box center [366, 283] width 16 height 12
select select "93348"
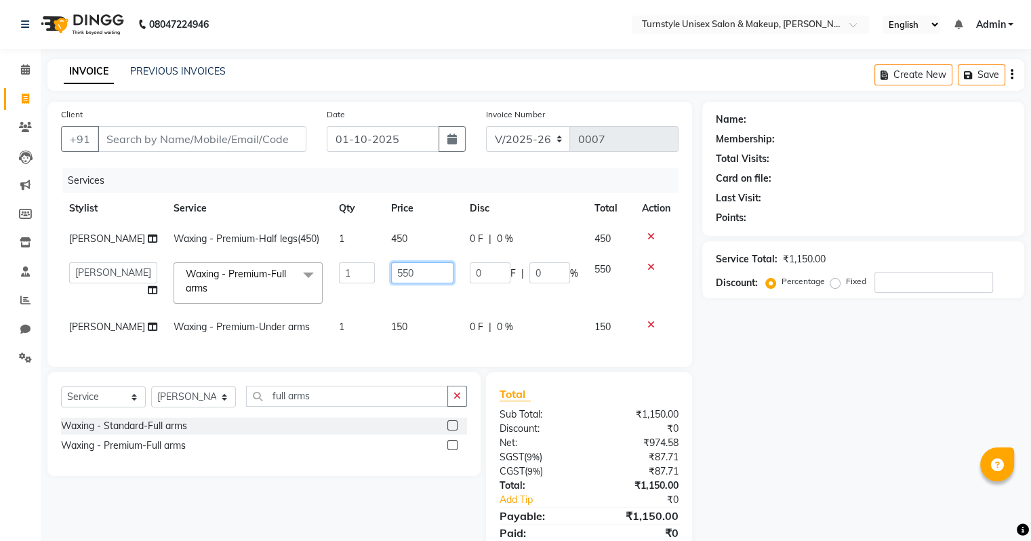
click at [399, 270] on input "550" at bounding box center [422, 272] width 62 height 21
type input "5"
type input "400"
click at [212, 134] on input "Client" at bounding box center [202, 139] width 209 height 26
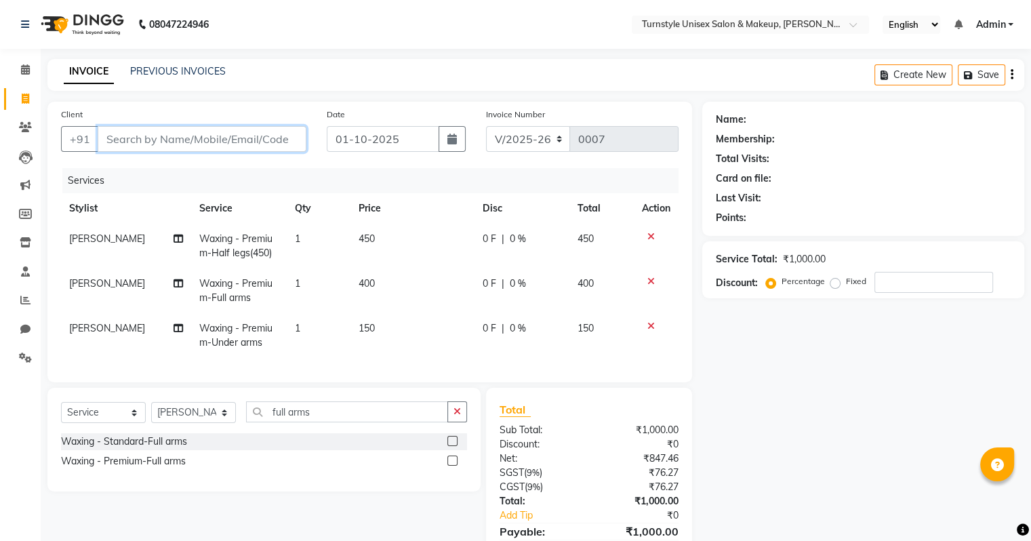
type input "9"
type input "0"
type input "9392392949"
click at [267, 136] on span "Add Client" at bounding box center [272, 139] width 54 height 14
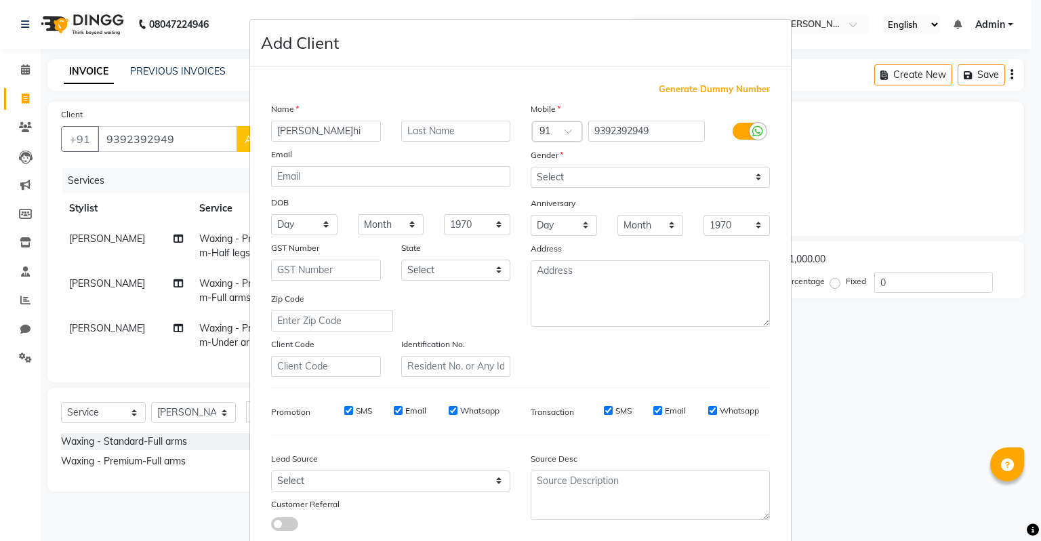
type input "[PERSON_NAME]hi"
click at [587, 173] on select "Select [DEMOGRAPHIC_DATA] [DEMOGRAPHIC_DATA] Other Prefer Not To Say" at bounding box center [650, 177] width 239 height 21
select select "[DEMOGRAPHIC_DATA]"
click at [531, 167] on select "Select [DEMOGRAPHIC_DATA] [DEMOGRAPHIC_DATA] Other Prefer Not To Say" at bounding box center [650, 177] width 239 height 21
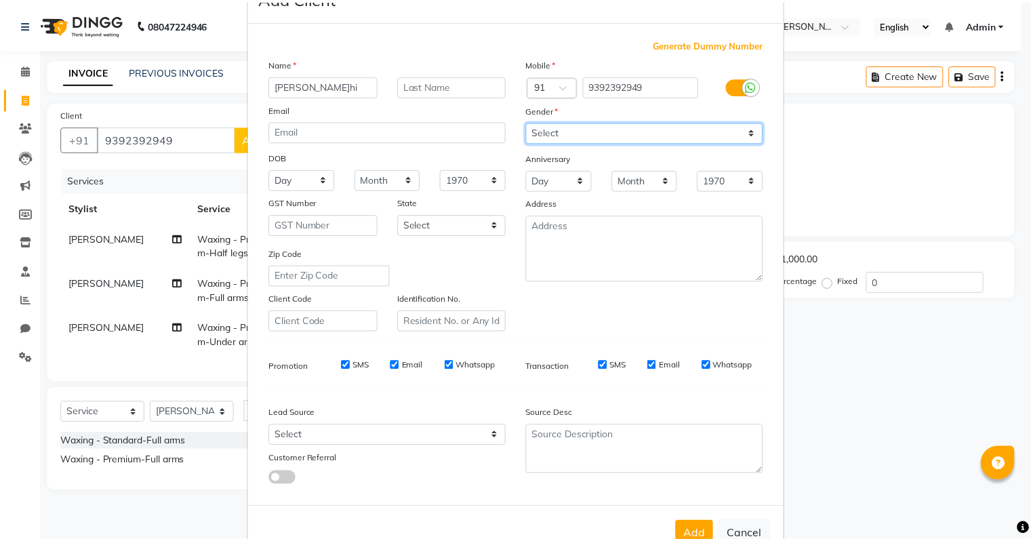
scroll to position [91, 0]
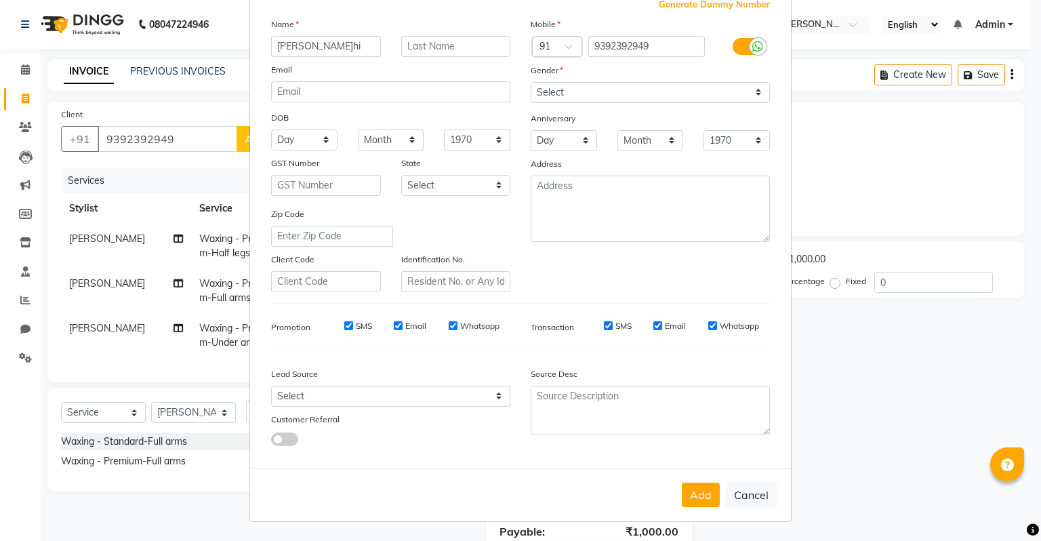
click at [694, 495] on button "Add" at bounding box center [701, 494] width 38 height 24
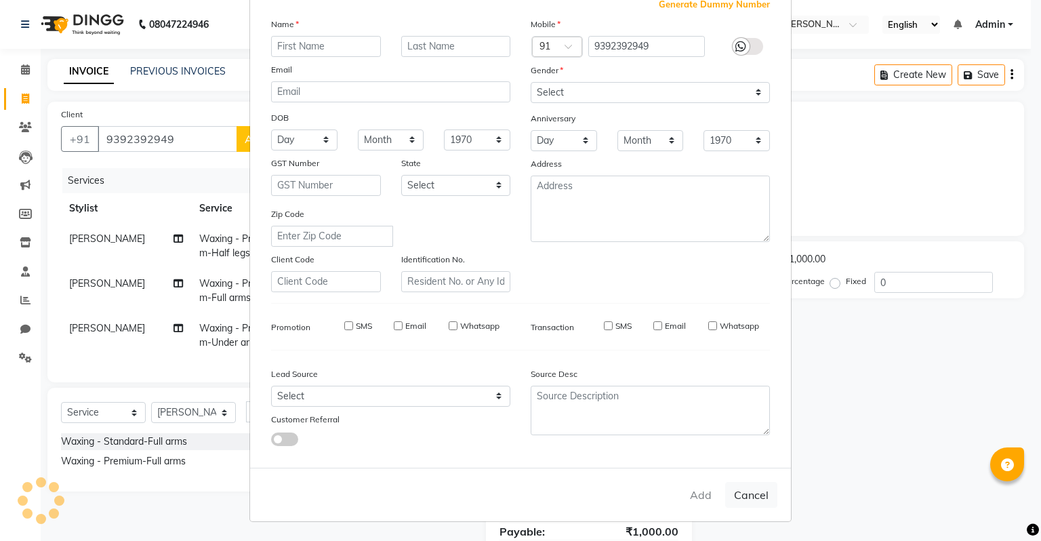
select select
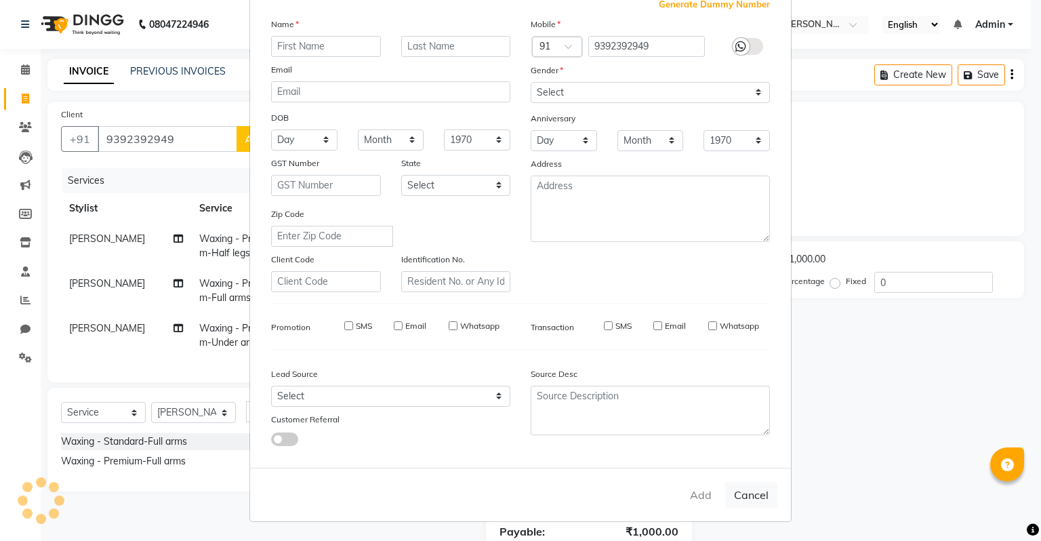
select select
checkbox input "false"
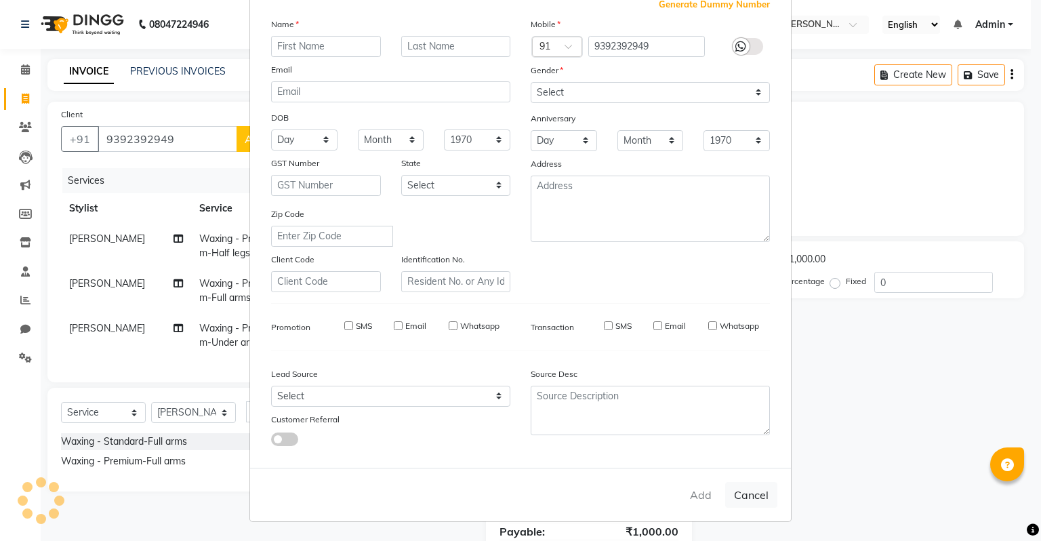
checkbox input "false"
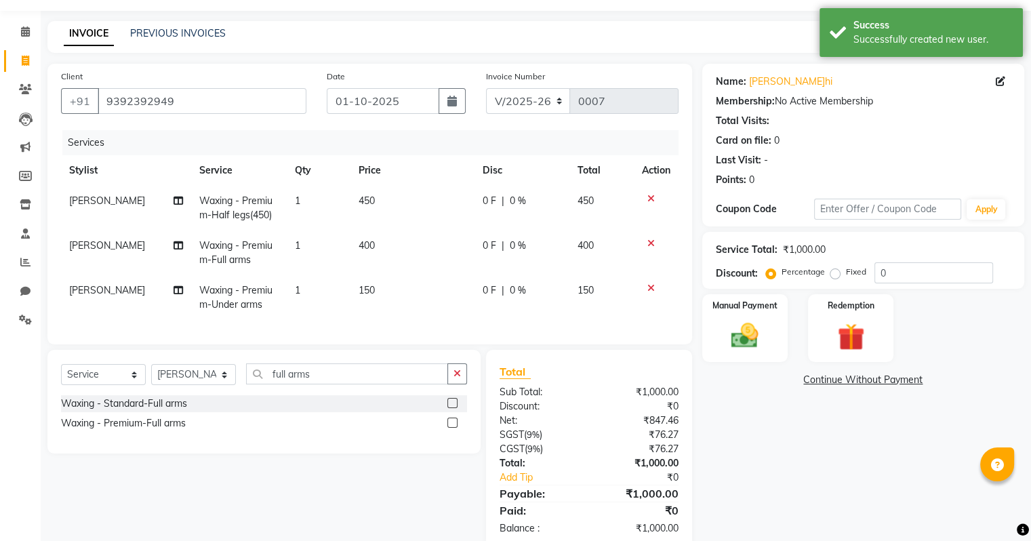
scroll to position [77, 0]
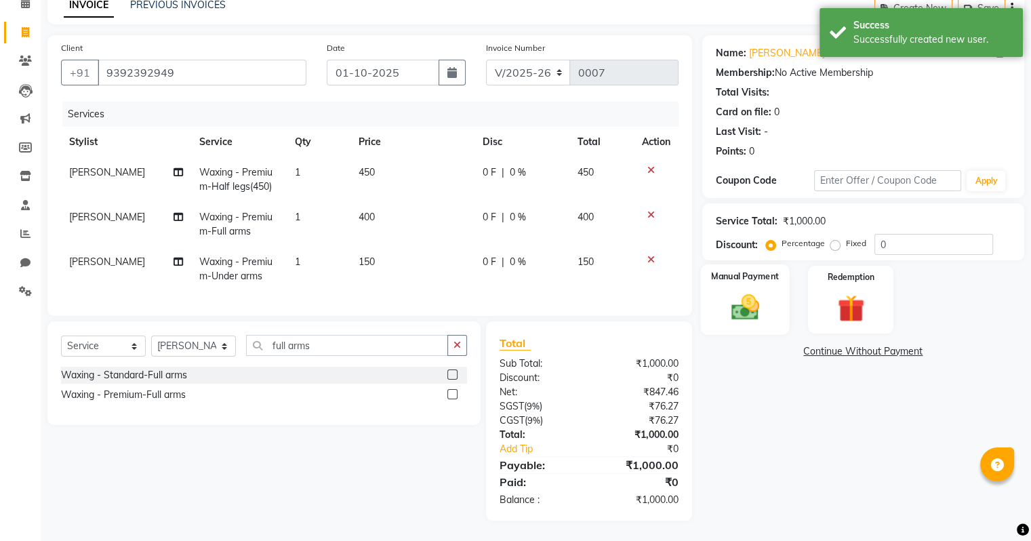
click at [759, 302] on img at bounding box center [744, 307] width 45 height 33
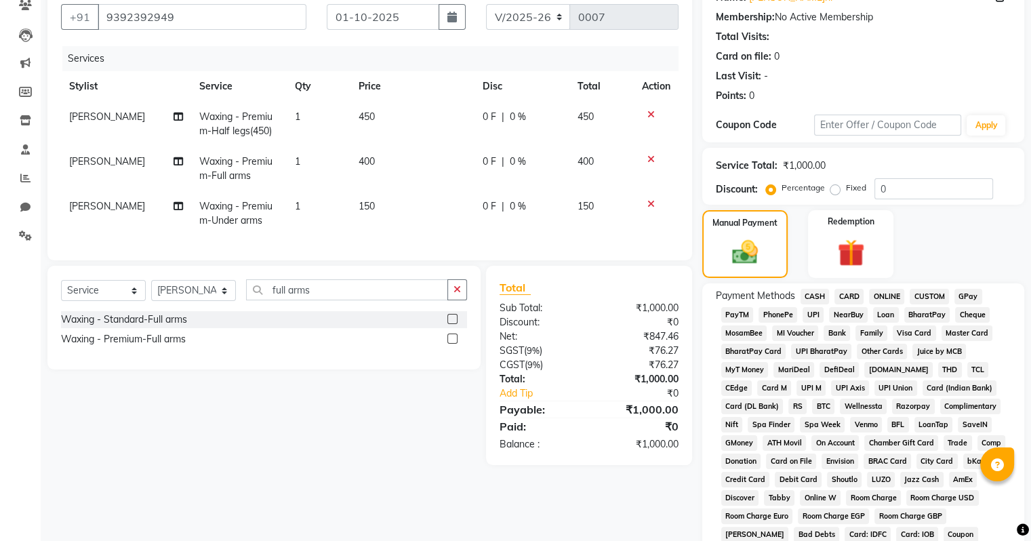
scroll to position [144, 0]
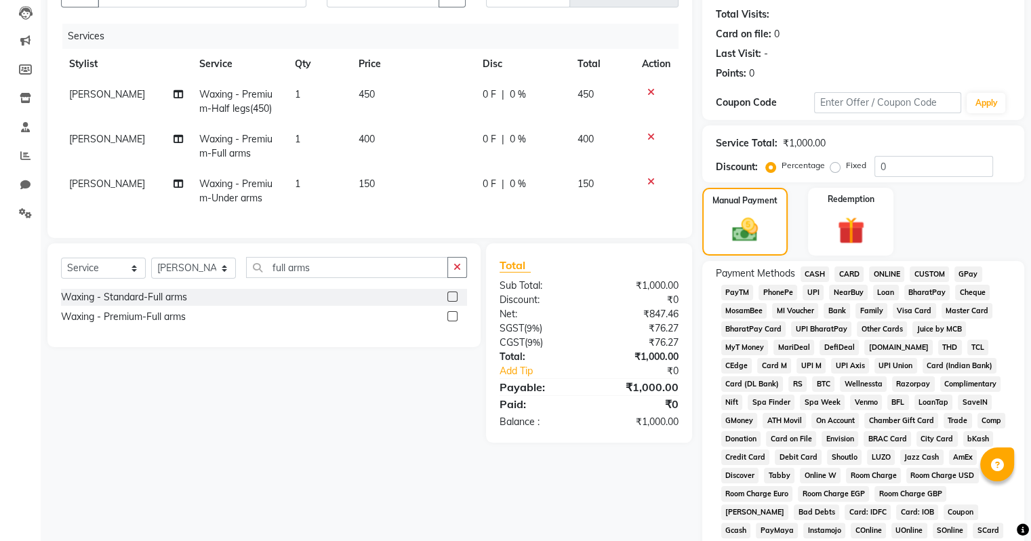
click at [812, 293] on span "UPI" at bounding box center [812, 293] width 21 height 16
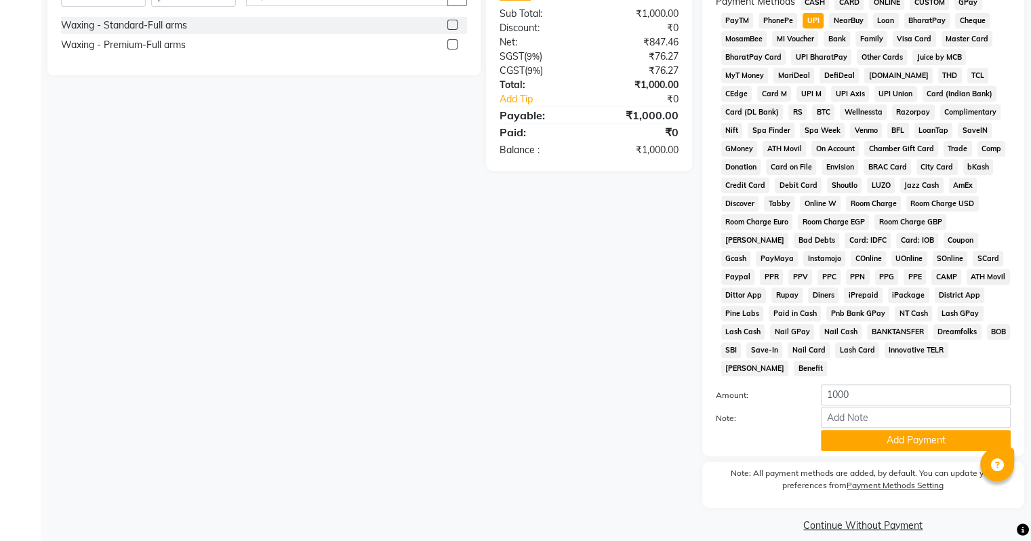
scroll to position [423, 0]
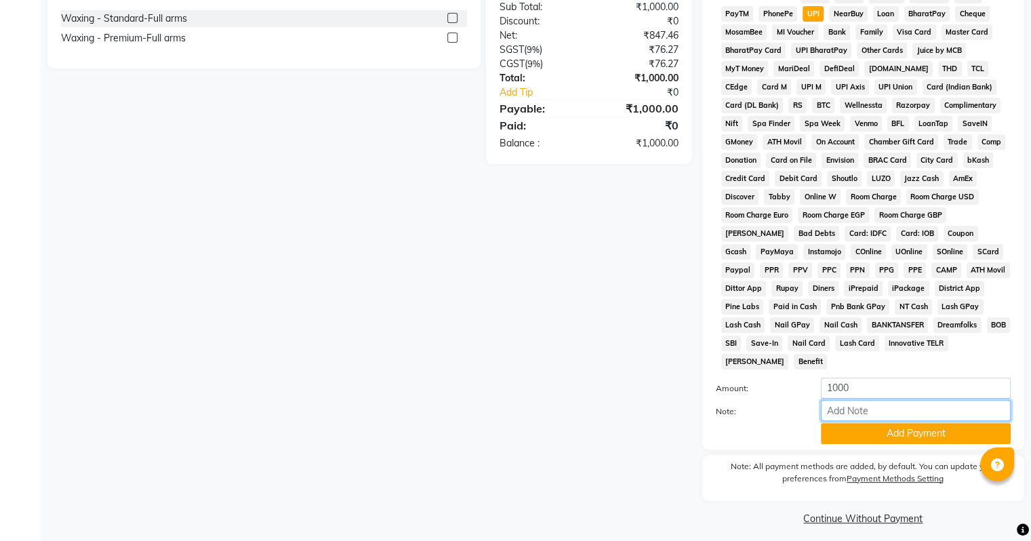
click at [848, 400] on input "Note:" at bounding box center [915, 410] width 190 height 21
type input "4"
click at [900, 428] on button "Add Payment" at bounding box center [915, 433] width 190 height 21
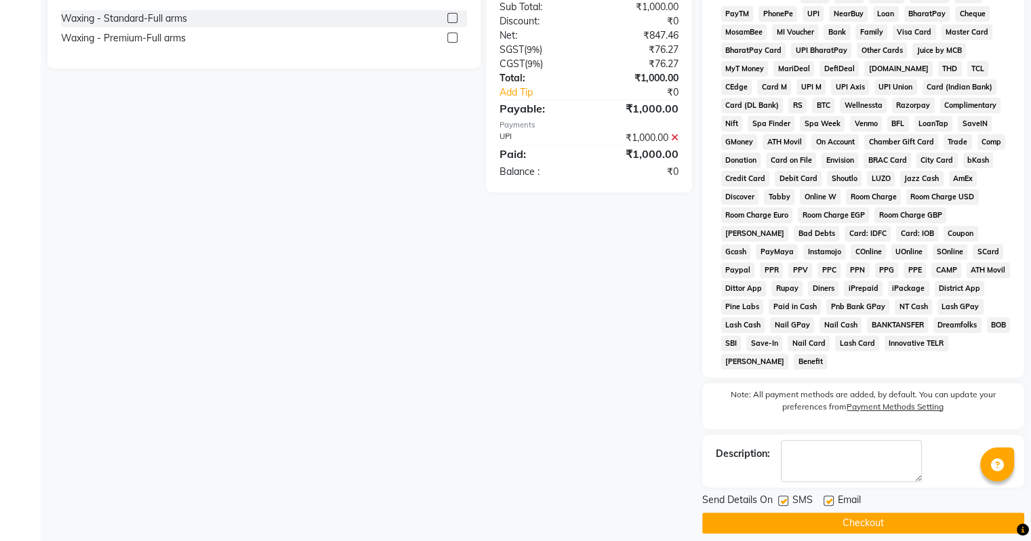
click at [829, 495] on label at bounding box center [828, 500] width 10 height 10
click at [829, 497] on input "checkbox" at bounding box center [827, 501] width 9 height 9
checkbox input "false"
click at [837, 512] on button "Checkout" at bounding box center [863, 522] width 322 height 21
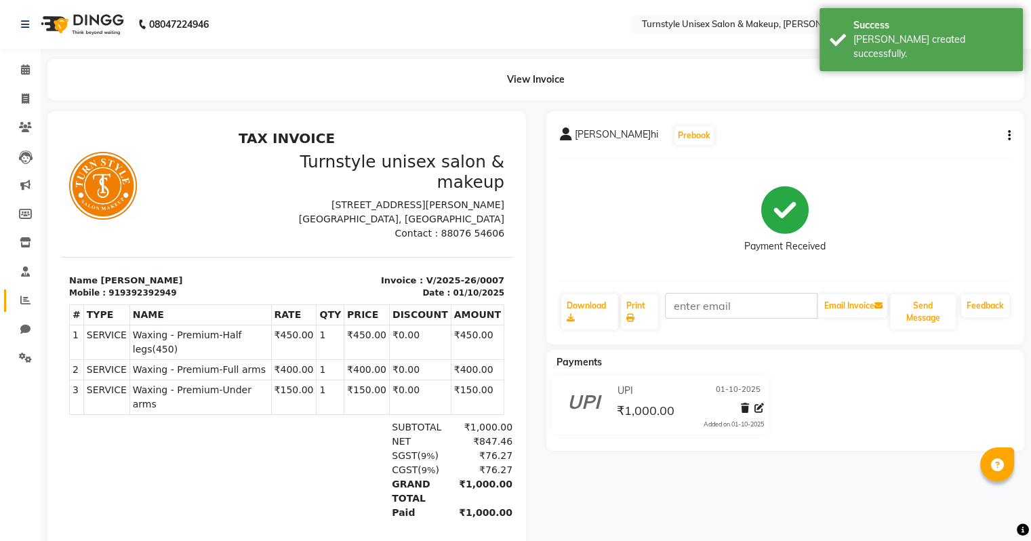
click at [24, 302] on icon at bounding box center [25, 300] width 10 height 10
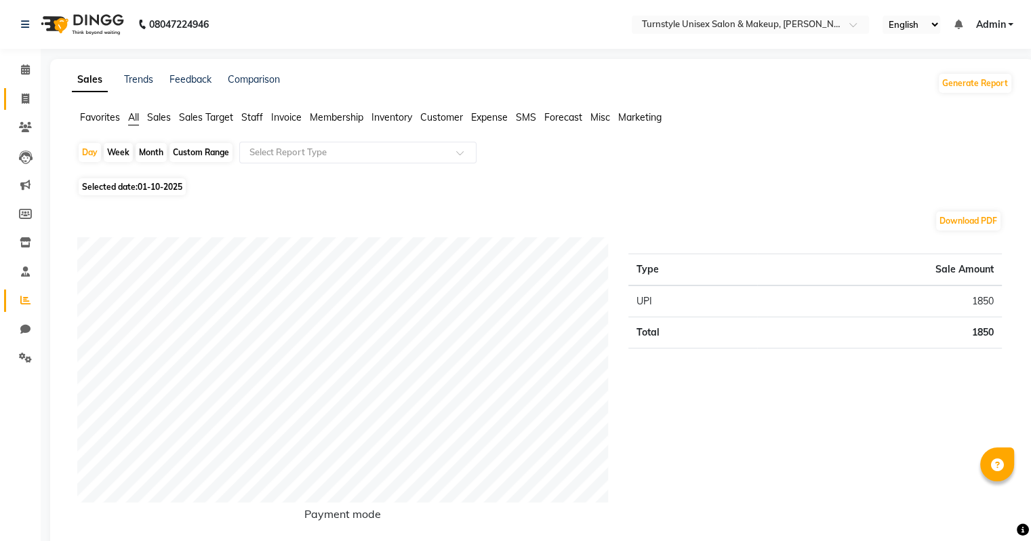
click at [26, 106] on link "Invoice" at bounding box center [20, 99] width 33 height 22
select select "9091"
select select "service"
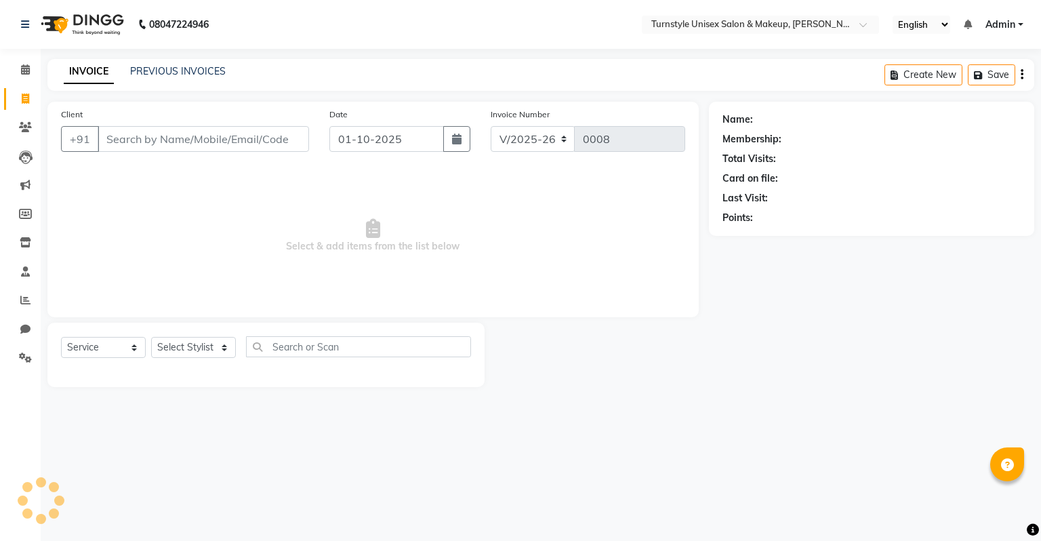
click at [159, 77] on div "PREVIOUS INVOICES" at bounding box center [178, 71] width 96 height 14
click at [179, 69] on link "PREVIOUS INVOICES" at bounding box center [178, 71] width 96 height 12
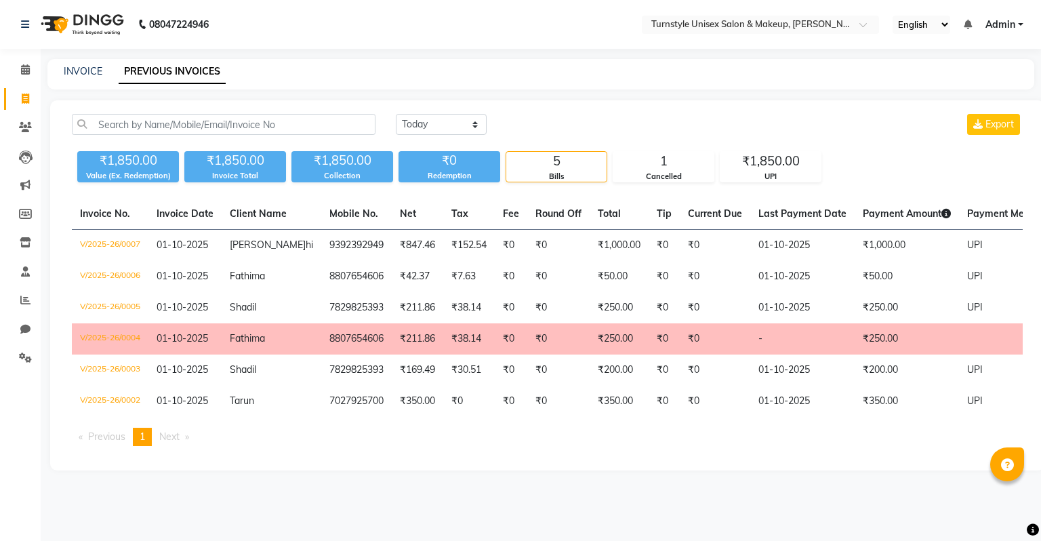
click at [260, 341] on span "Fathima" at bounding box center [247, 338] width 35 height 12
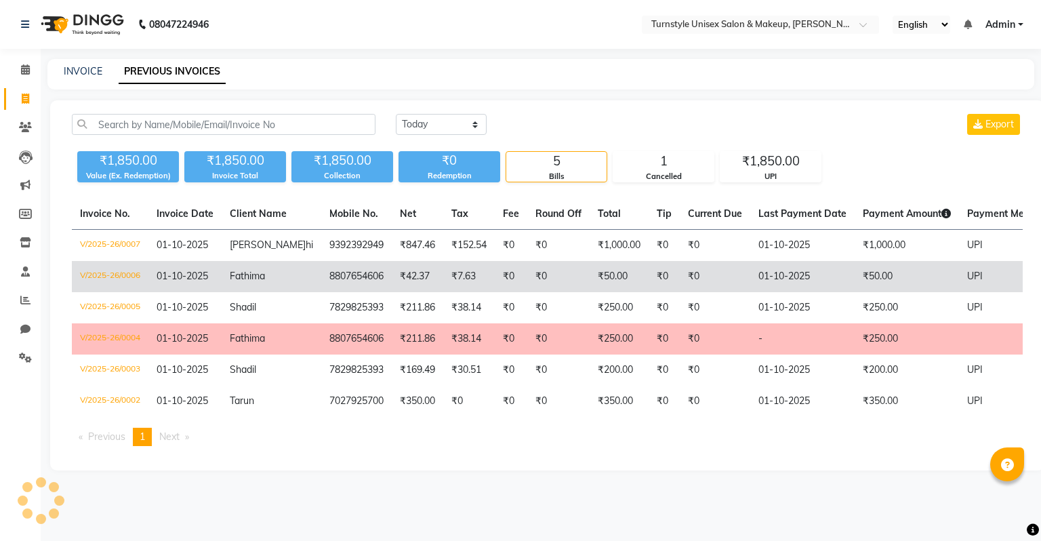
click at [280, 283] on td "Fathima" at bounding box center [272, 276] width 100 height 31
click at [321, 272] on td "8807654606" at bounding box center [356, 276] width 70 height 31
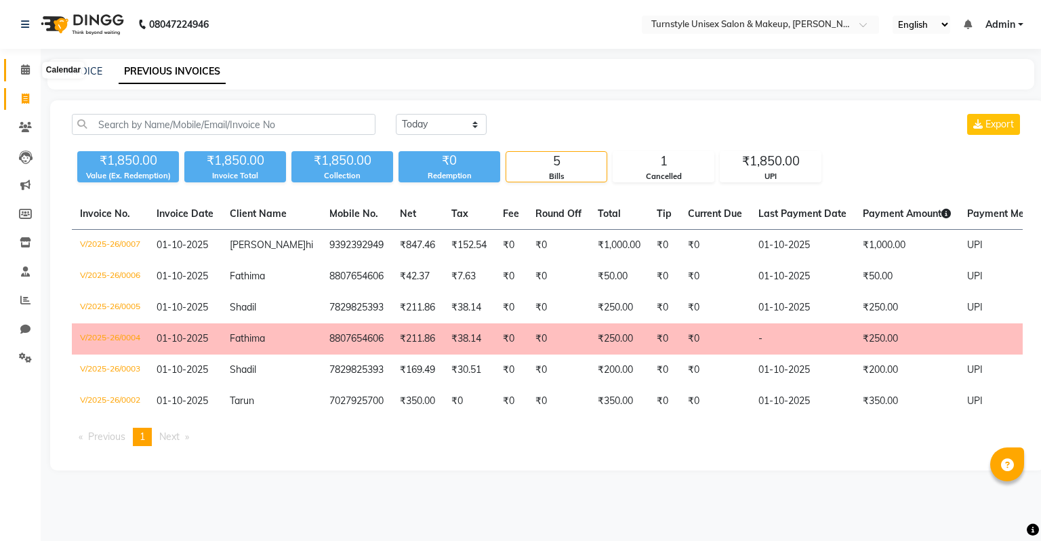
click at [24, 72] on icon at bounding box center [25, 69] width 9 height 10
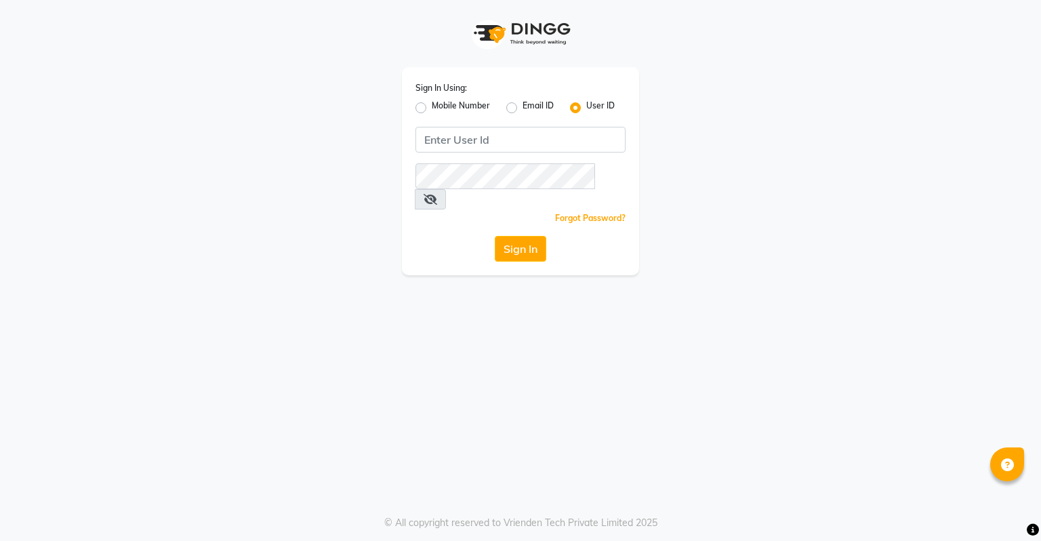
click at [432, 110] on label "Mobile Number" at bounding box center [461, 108] width 58 height 16
click at [432, 108] on input "Mobile Number" at bounding box center [436, 104] width 9 height 9
radio input "true"
radio input "false"
click at [484, 143] on input "Username" at bounding box center [543, 140] width 165 height 26
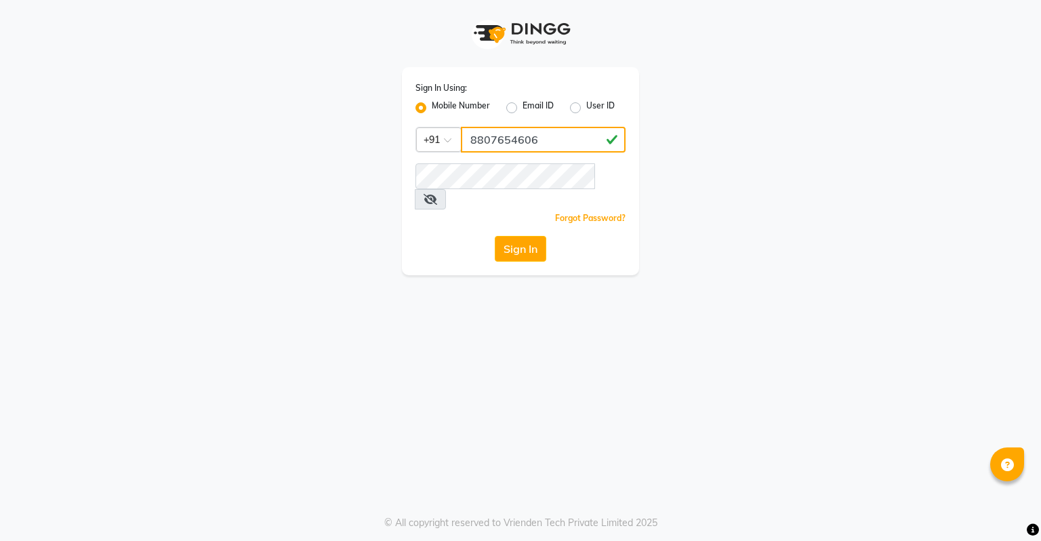
type input "8807654606"
click at [537, 236] on button "Sign In" at bounding box center [520, 249] width 51 height 26
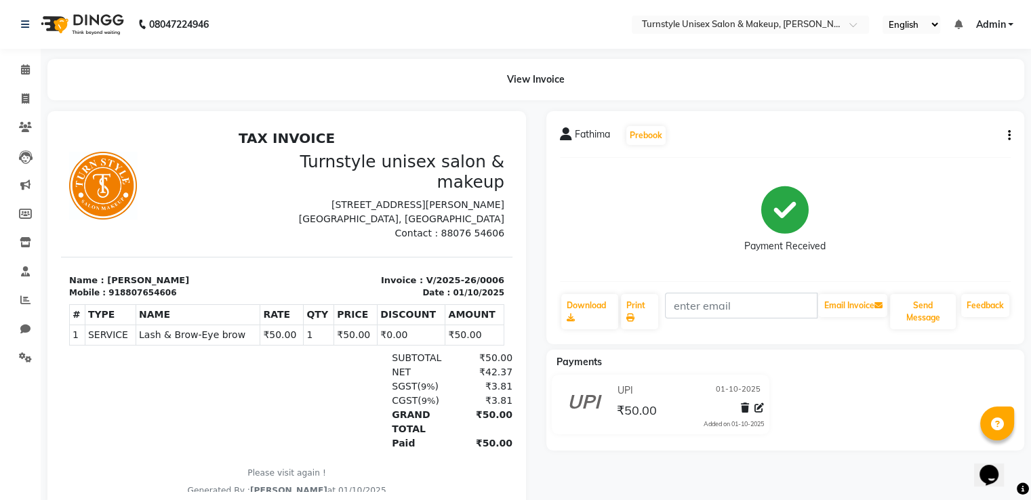
click at [1010, 136] on icon "button" at bounding box center [1008, 136] width 3 height 1
click at [951, 106] on div "Cancel Invoice" at bounding box center [940, 101] width 93 height 17
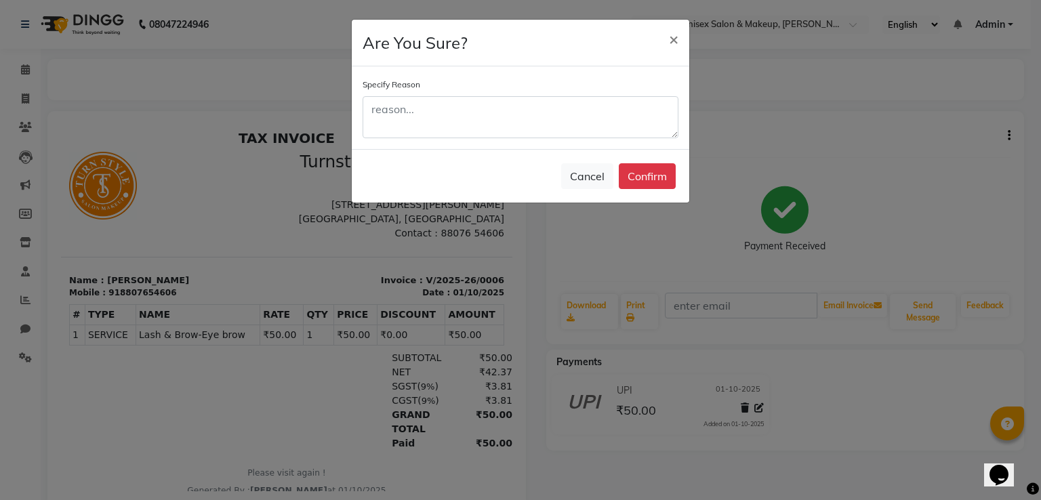
click at [540, 142] on div "Specify Reason" at bounding box center [520, 107] width 337 height 83
click at [540, 128] on textarea at bounding box center [520, 117] width 316 height 42
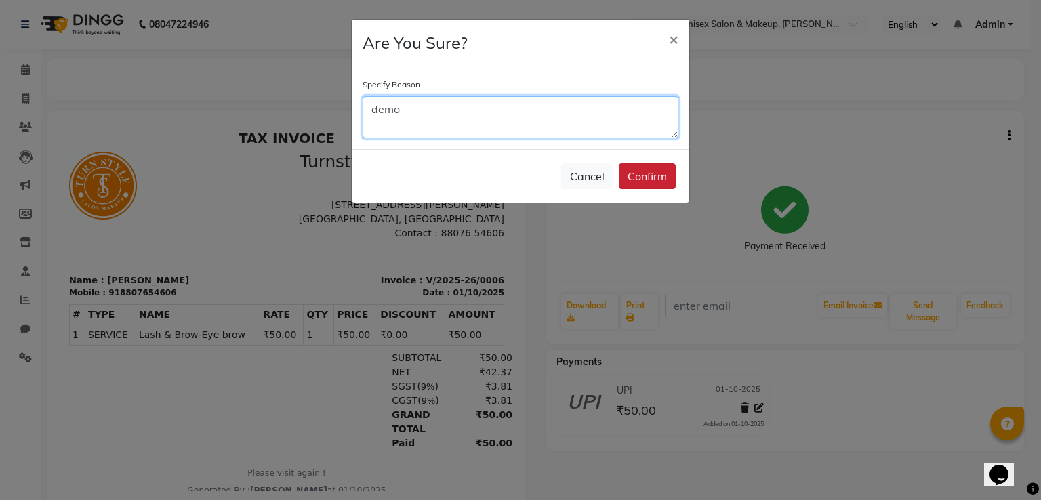
type textarea "demo"
click at [647, 175] on button "Confirm" at bounding box center [647, 176] width 57 height 26
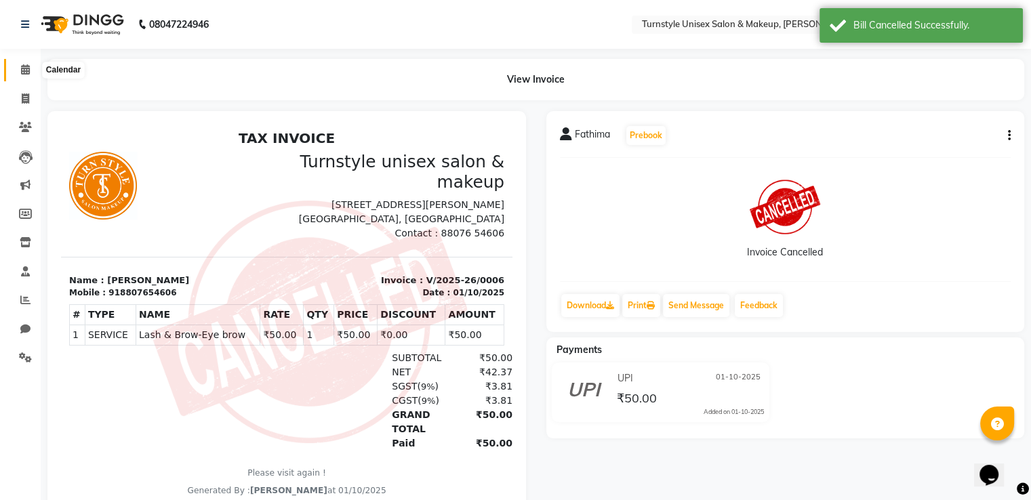
click at [14, 71] on span at bounding box center [26, 70] width 24 height 16
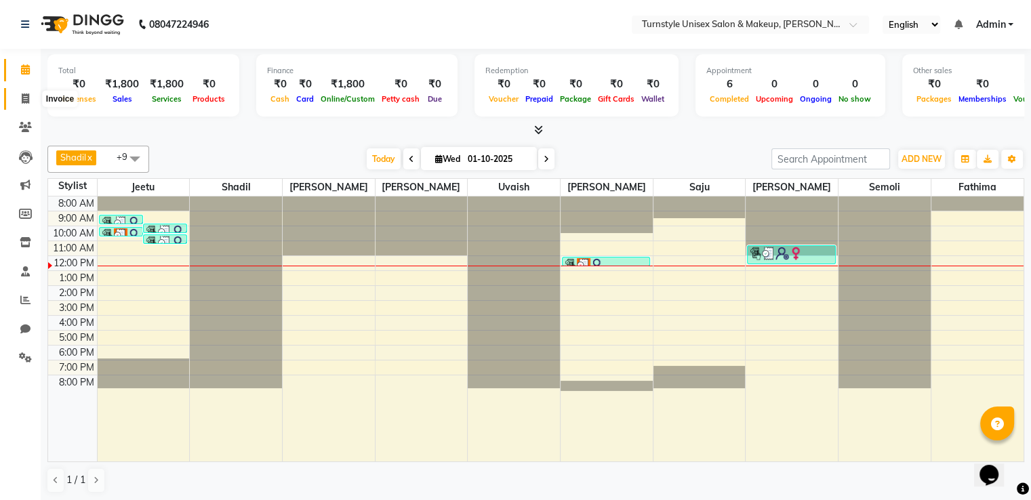
click at [24, 96] on icon at bounding box center [25, 98] width 7 height 10
select select "service"
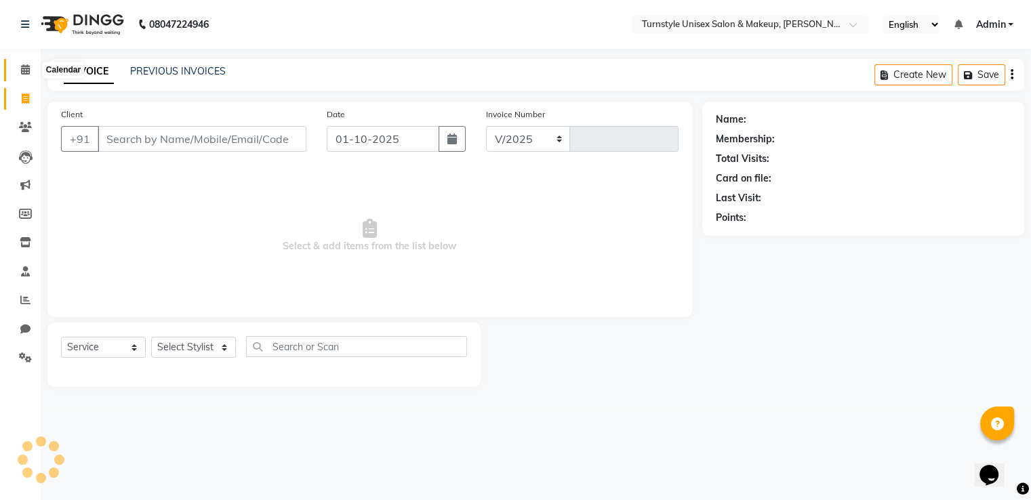
click at [22, 68] on icon at bounding box center [25, 69] width 9 height 10
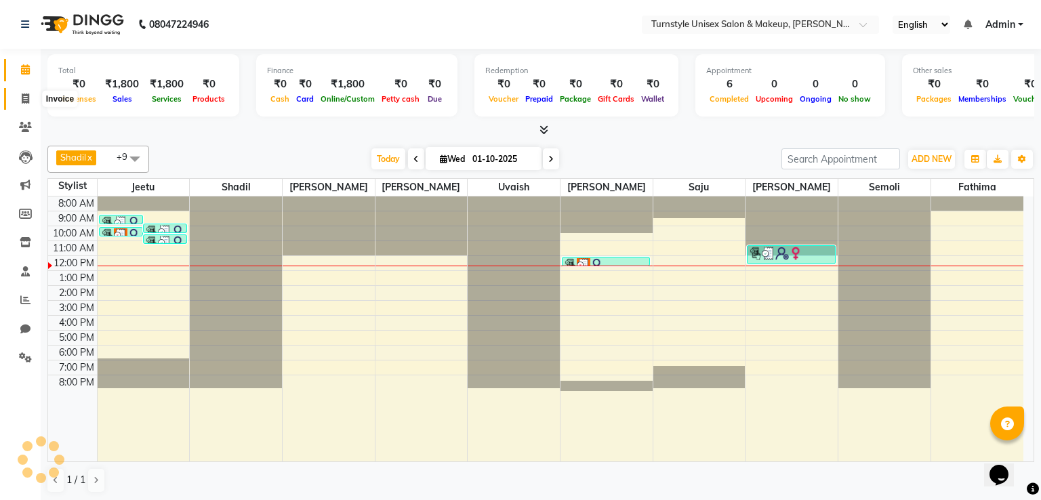
click at [24, 105] on span at bounding box center [26, 99] width 24 height 16
select select "service"
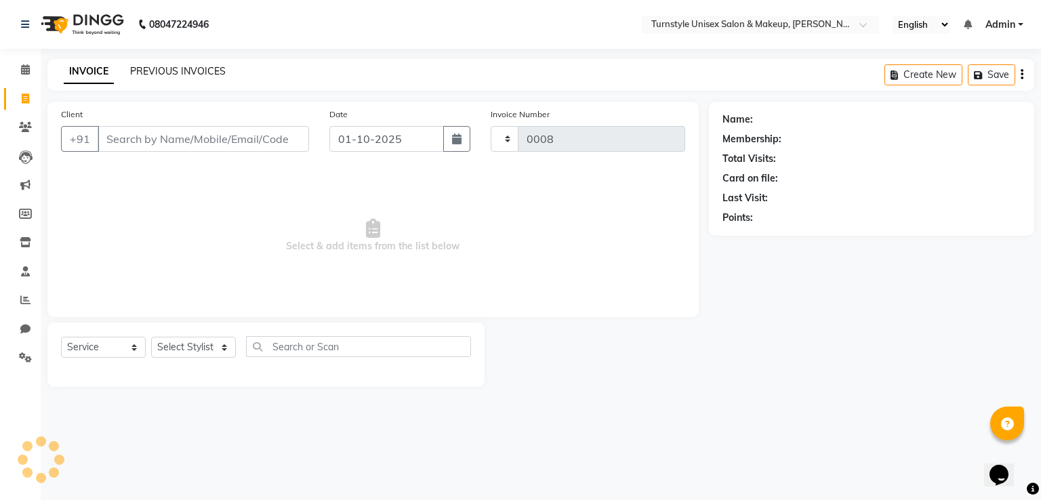
click at [144, 69] on link "PREVIOUS INVOICES" at bounding box center [178, 71] width 96 height 12
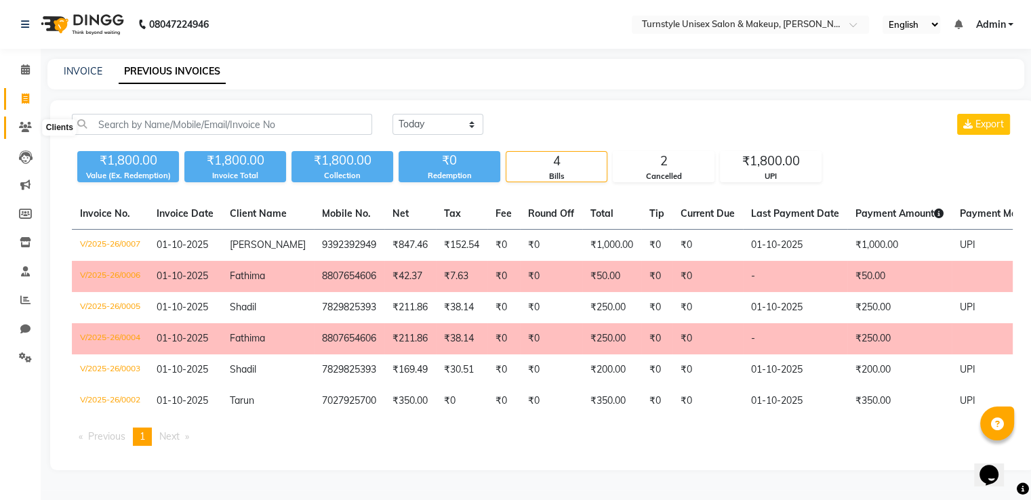
click at [23, 130] on icon at bounding box center [25, 127] width 13 height 10
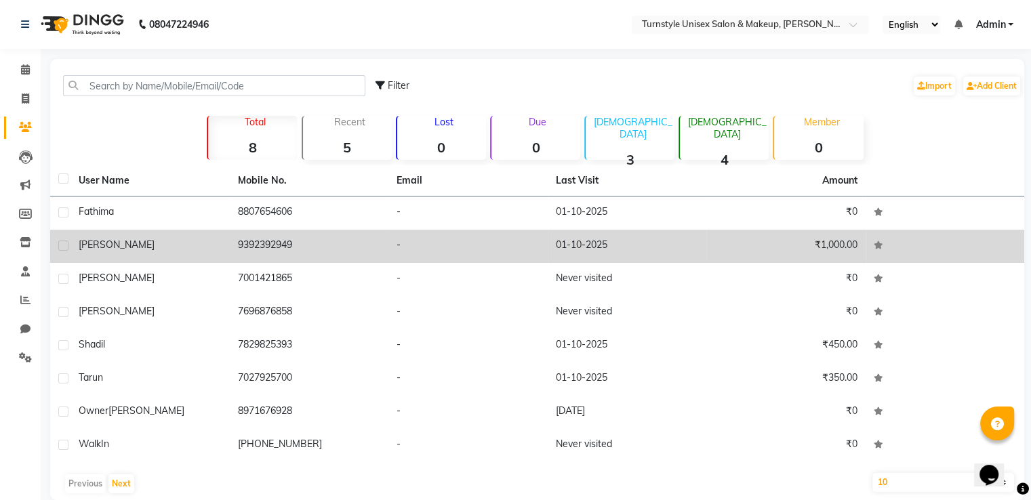
click at [104, 251] on div "[PERSON_NAME]hi" at bounding box center [150, 245] width 143 height 14
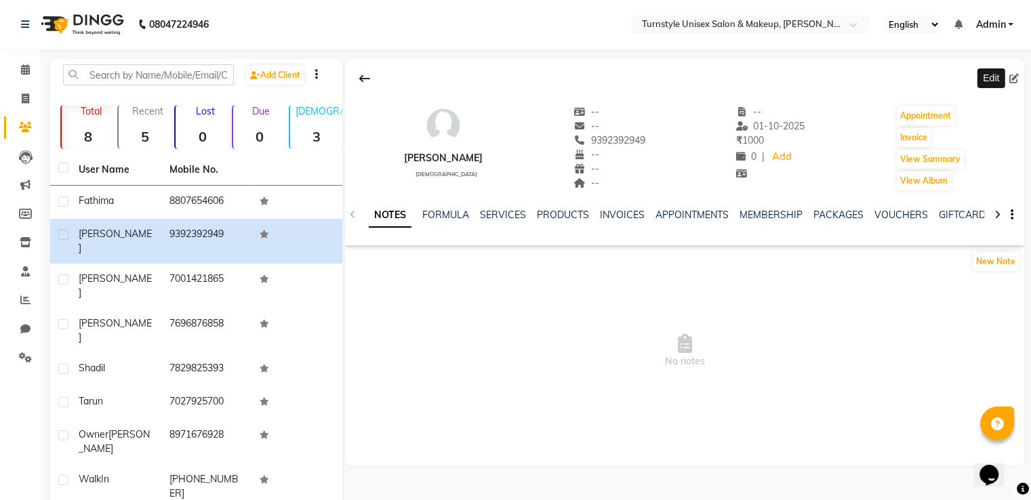
click at [1012, 79] on icon at bounding box center [1013, 78] width 9 height 9
select select "[DEMOGRAPHIC_DATA]"
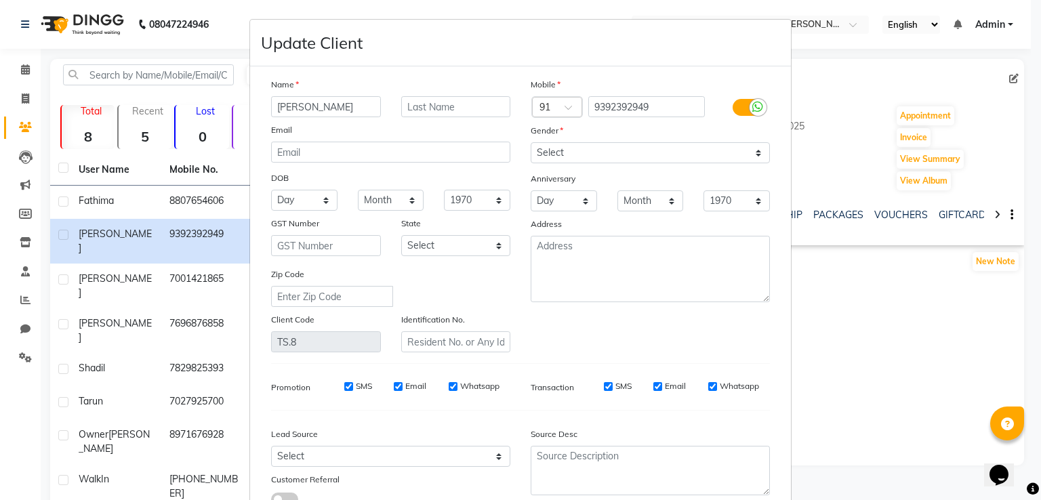
click at [908, 288] on ngb-modal-window "Update Client Name Sahithi Email DOB Day 01 02 03 04 05 06 07 08 09 10 11 12 13…" at bounding box center [520, 250] width 1041 height 500
click at [844, 350] on ngb-modal-window "Update Client Name Sahithi Email DOB Day 01 02 03 04 05 06 07 08 09 10 11 12 13…" at bounding box center [520, 250] width 1041 height 500
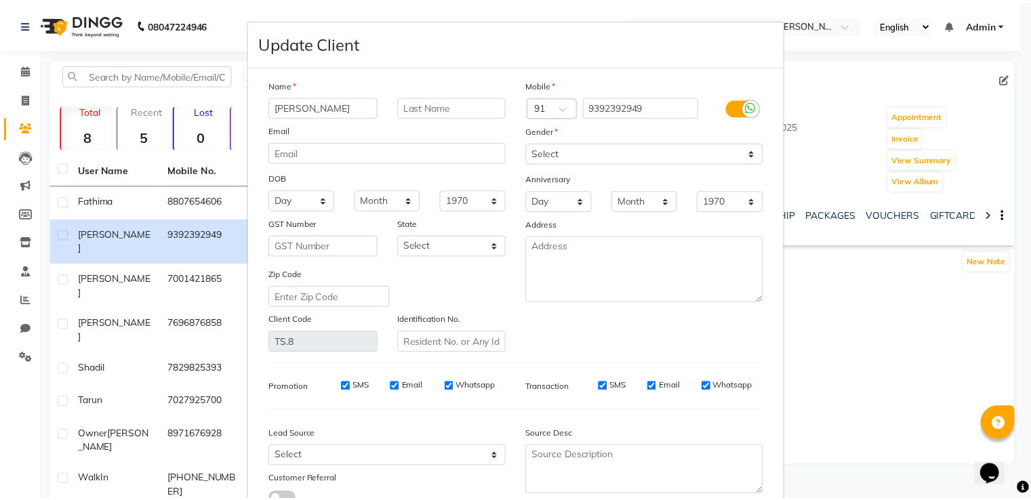
scroll to position [108, 0]
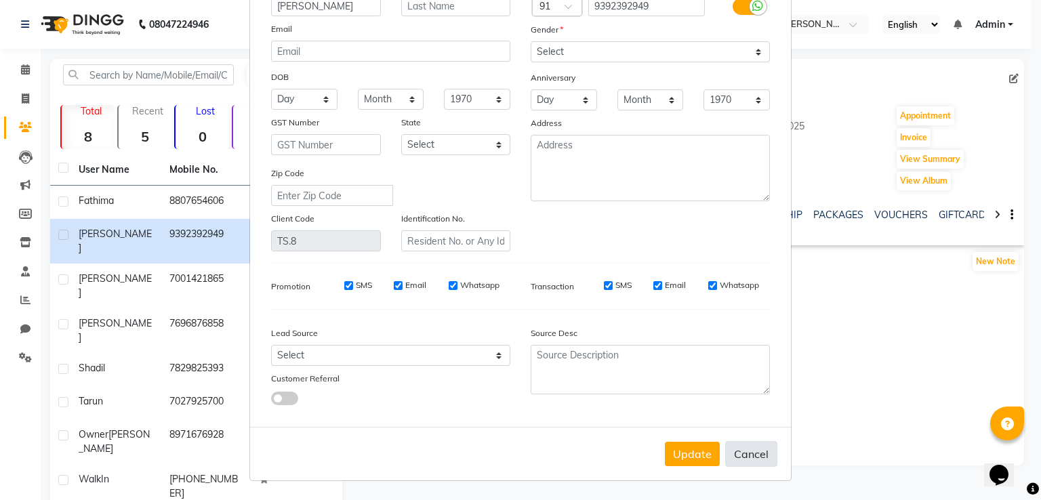
click at [743, 456] on button "Cancel" at bounding box center [751, 454] width 52 height 26
select select
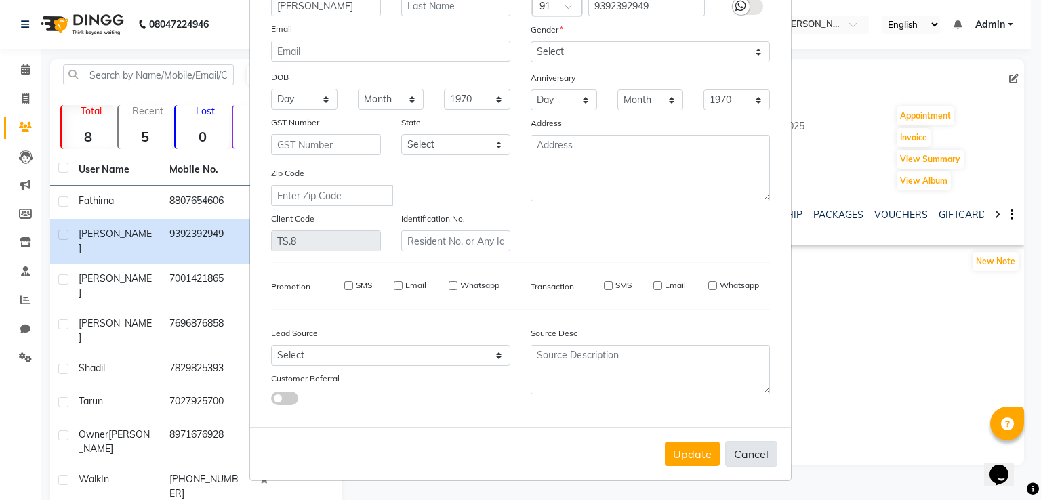
select select
checkbox input "false"
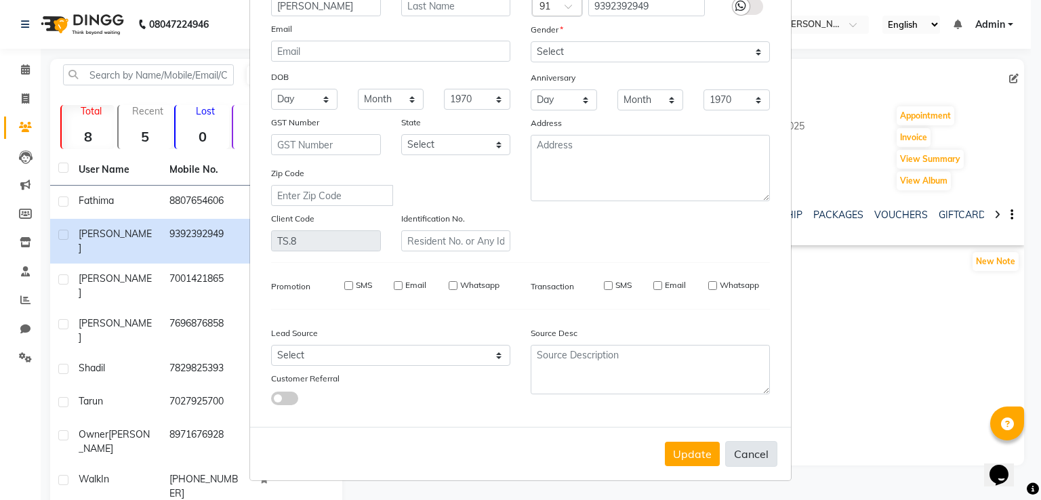
checkbox input "false"
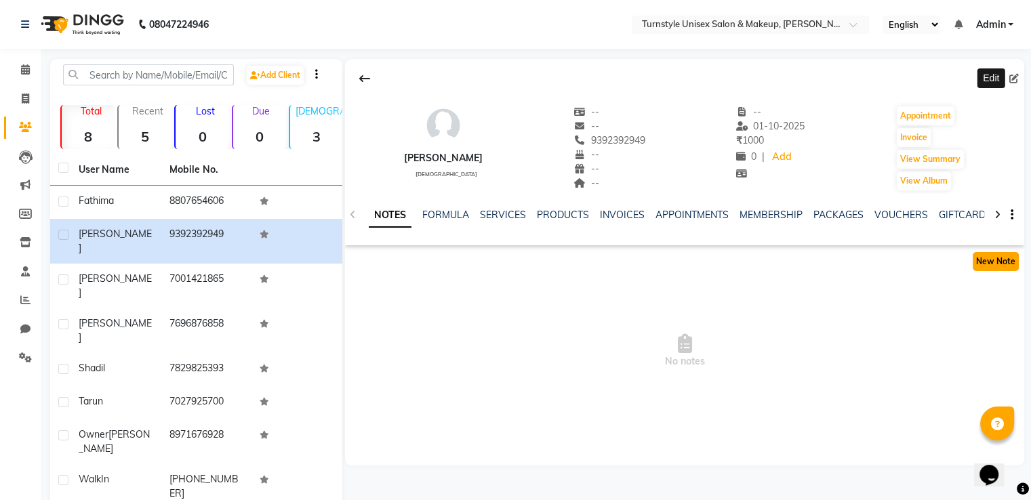
click at [991, 266] on button "New Note" at bounding box center [995, 261] width 46 height 19
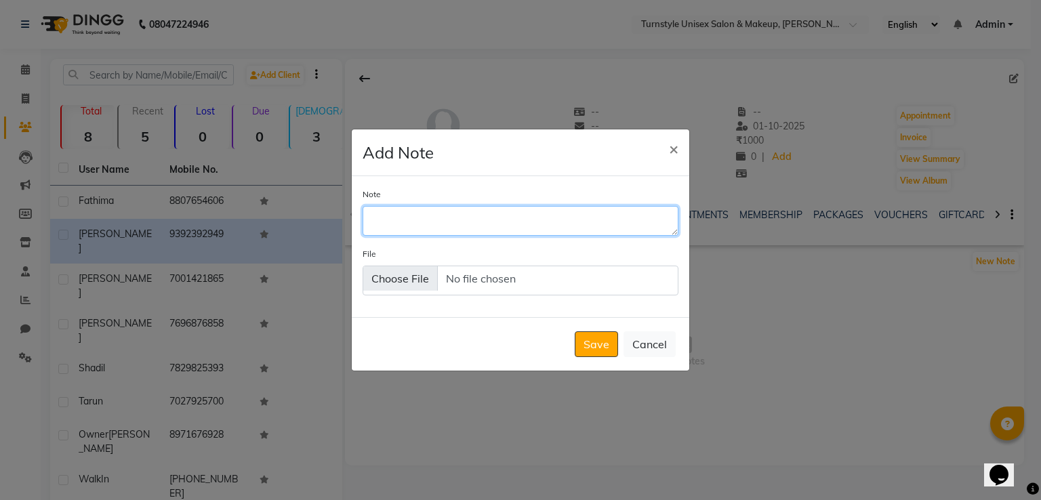
click at [423, 214] on textarea "Note" at bounding box center [520, 221] width 316 height 30
type textarea "T"
type textarea "t"
type textarea "This client is coming sinces four years to our salon"
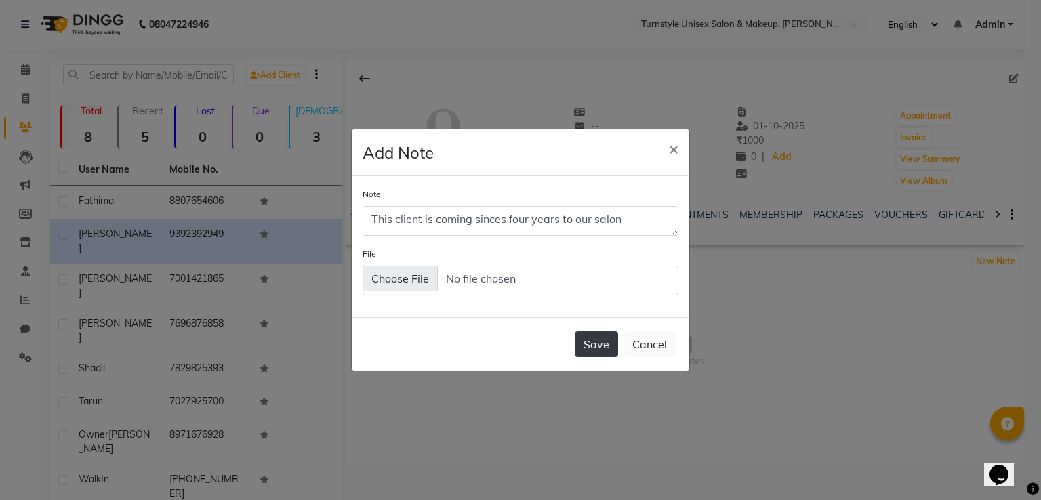
click at [599, 344] on button "Save" at bounding box center [596, 344] width 43 height 26
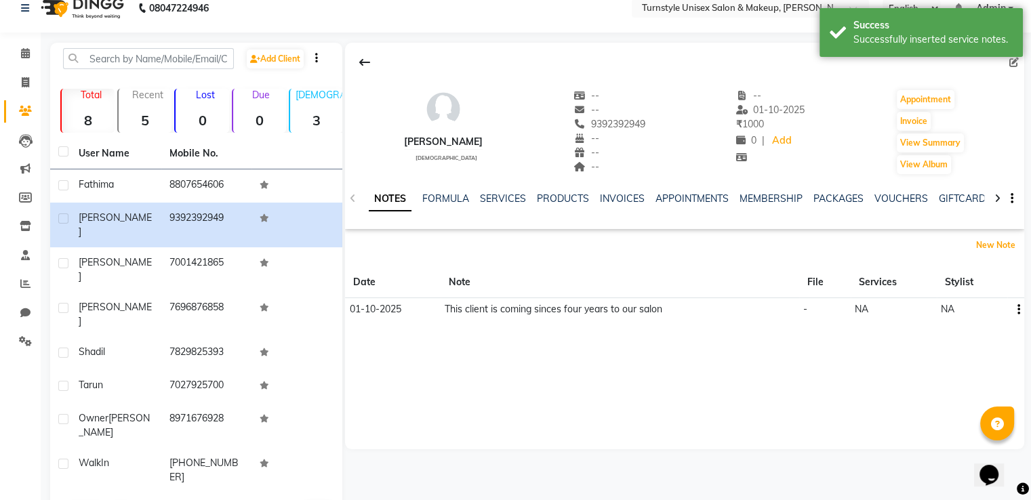
scroll to position [21, 0]
